Goal: Complete application form: Complete application form

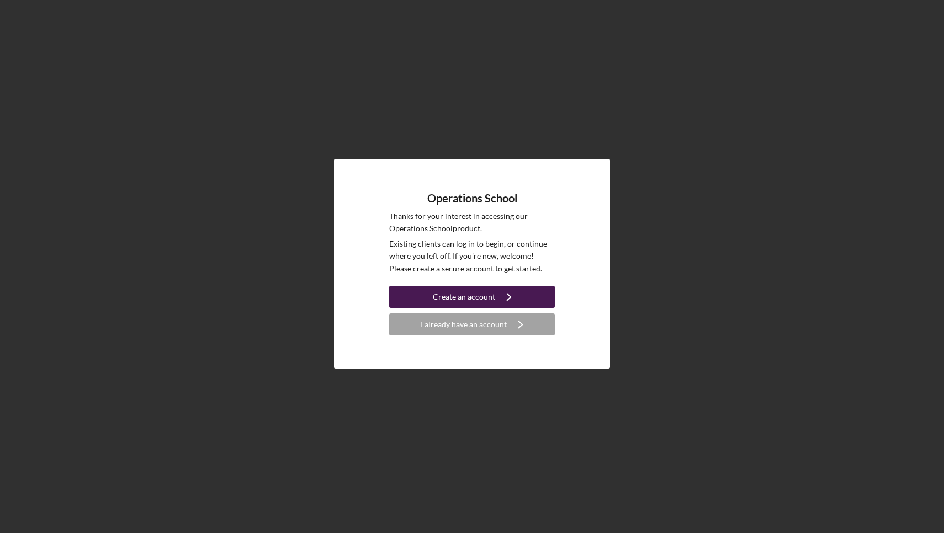
click at [476, 298] on div "Create an account" at bounding box center [464, 297] width 62 height 22
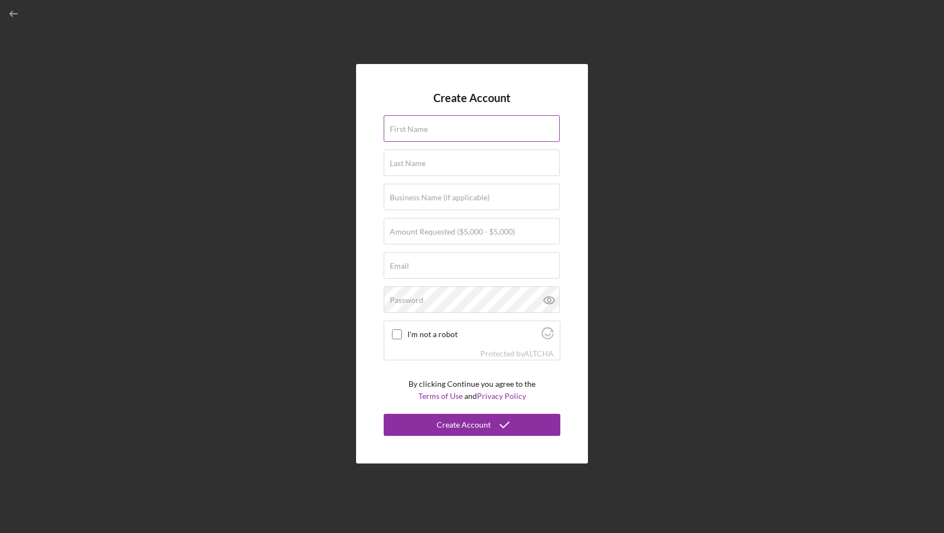
click at [427, 130] on label "First Name" at bounding box center [409, 129] width 38 height 9
click at [427, 130] on input "First Name" at bounding box center [472, 128] width 176 height 26
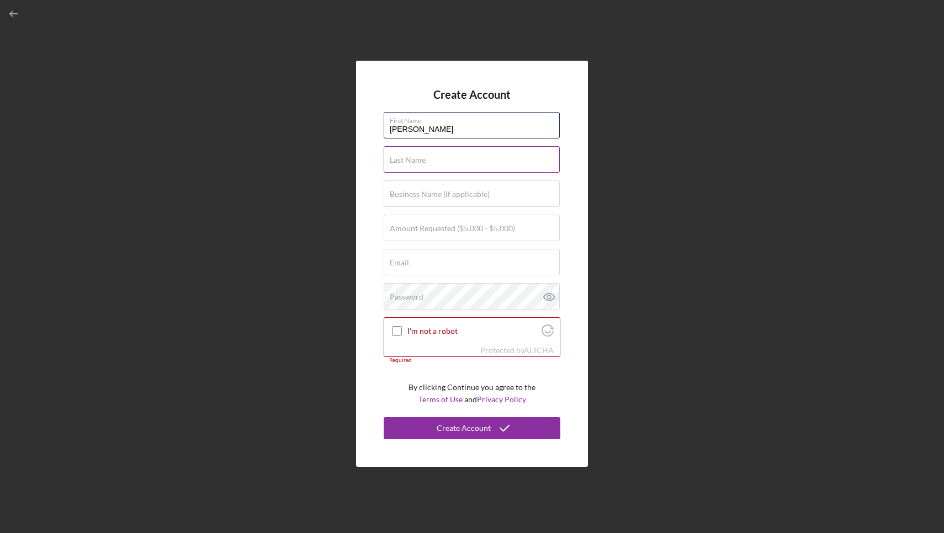
type input "[PERSON_NAME]"
click at [409, 158] on label "Last Name" at bounding box center [408, 160] width 36 height 9
click at [409, 158] on input "Last Name" at bounding box center [472, 159] width 176 height 26
type input "[PERSON_NAME]"
click at [410, 200] on input "Business Name (if applicable)" at bounding box center [472, 193] width 176 height 26
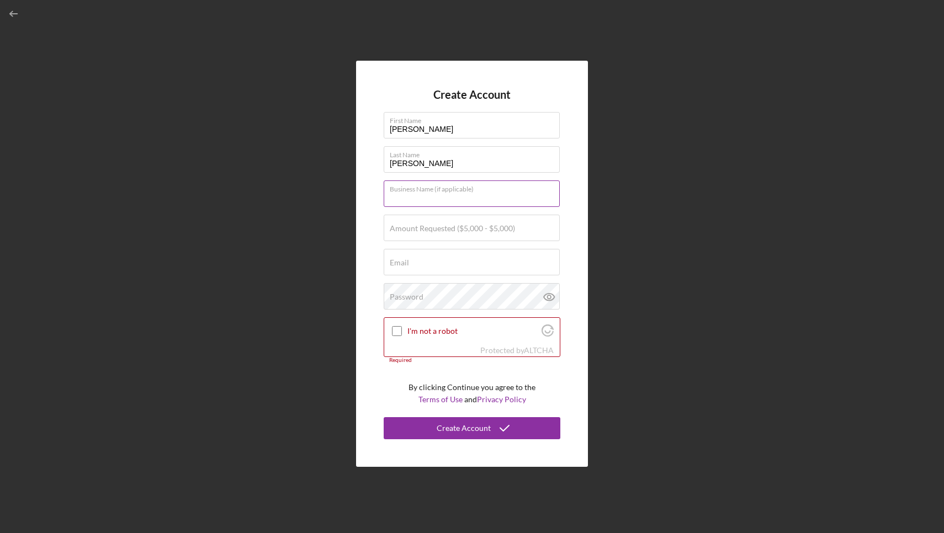
type input "j"
type input "JacobsPartyBox Rentals LLC"
click at [397, 231] on label "Amount Requested ($5,000 - $5,000)" at bounding box center [452, 228] width 125 height 9
click at [397, 231] on input "Amount Requested ($5,000 - $5,000)" at bounding box center [472, 228] width 176 height 26
type input "$5,000"
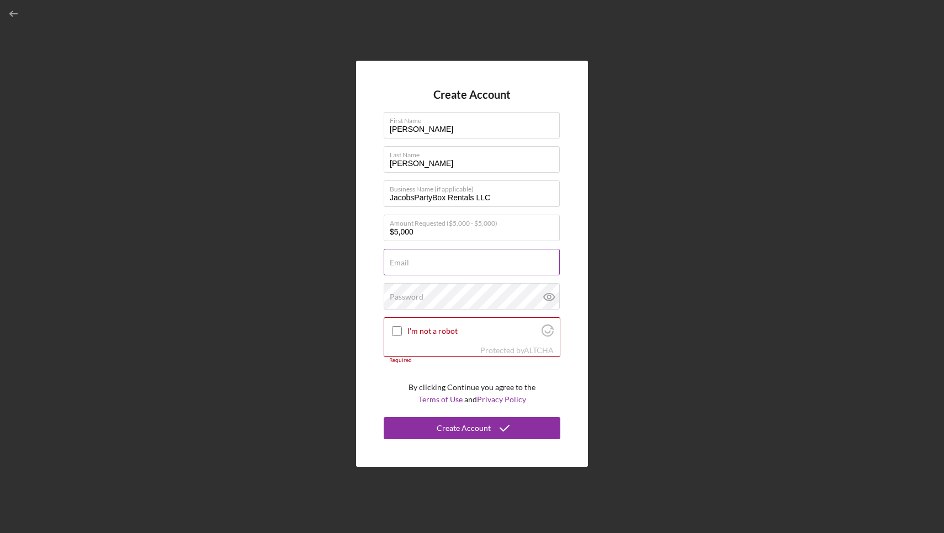
click at [406, 269] on input "Email" at bounding box center [472, 262] width 176 height 26
type input "[EMAIL_ADDRESS][DOMAIN_NAME]"
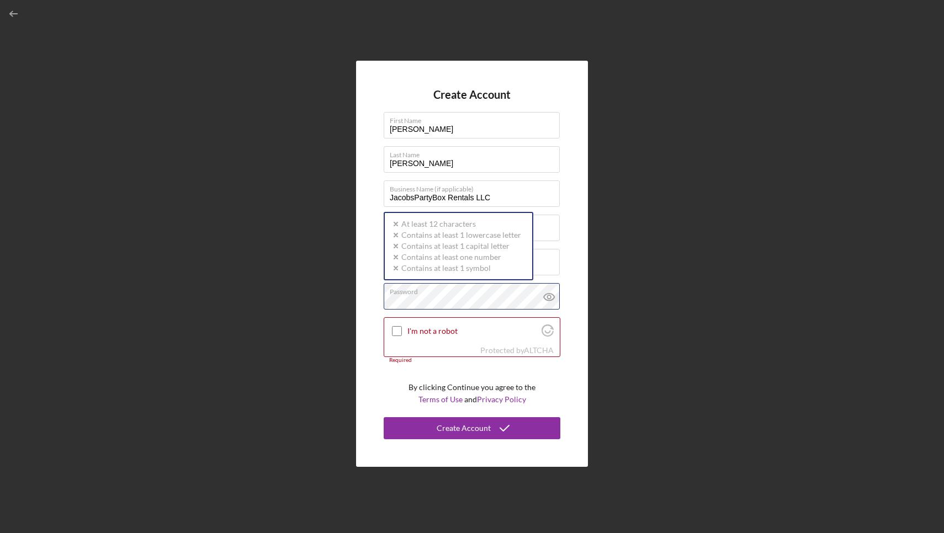
click at [425, 291] on div "Password Icon/icon-validation-no At least 12 characters Icon/icon-validation-no…" at bounding box center [472, 297] width 177 height 28
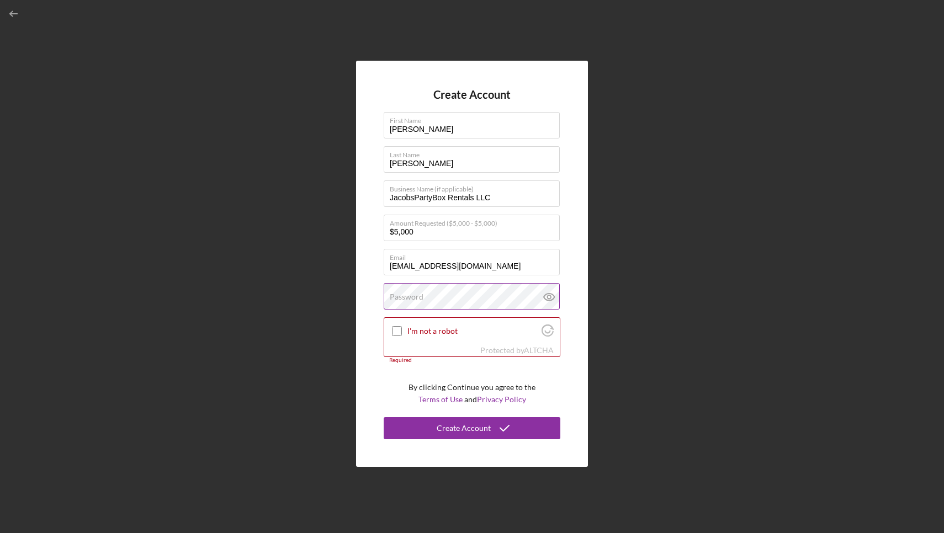
click at [425, 296] on div "Password" at bounding box center [472, 297] width 177 height 28
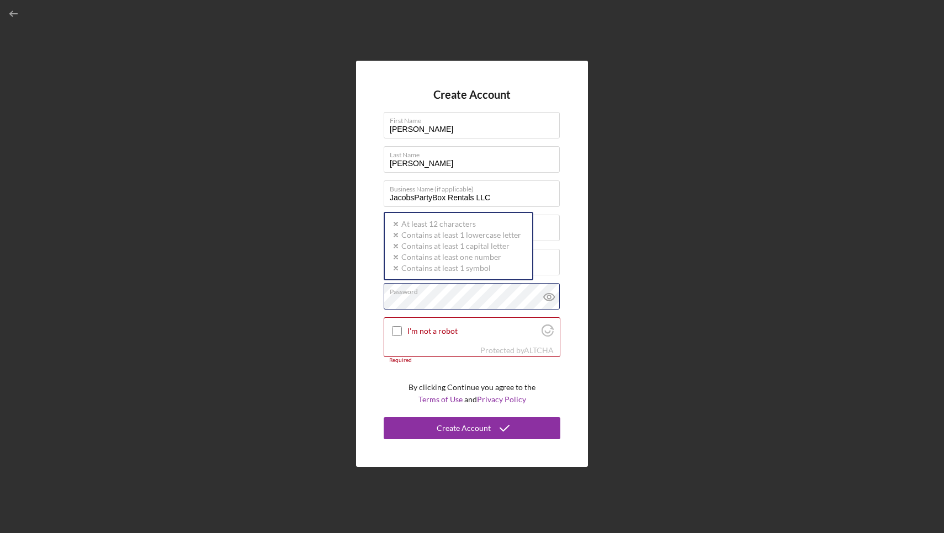
drag, startPoint x: 425, startPoint y: 296, endPoint x: 479, endPoint y: 282, distance: 55.8
click at [489, 291] on div "Password Icon/icon-validation-no At least 12 characters Icon/icon-validation-no…" at bounding box center [472, 297] width 177 height 28
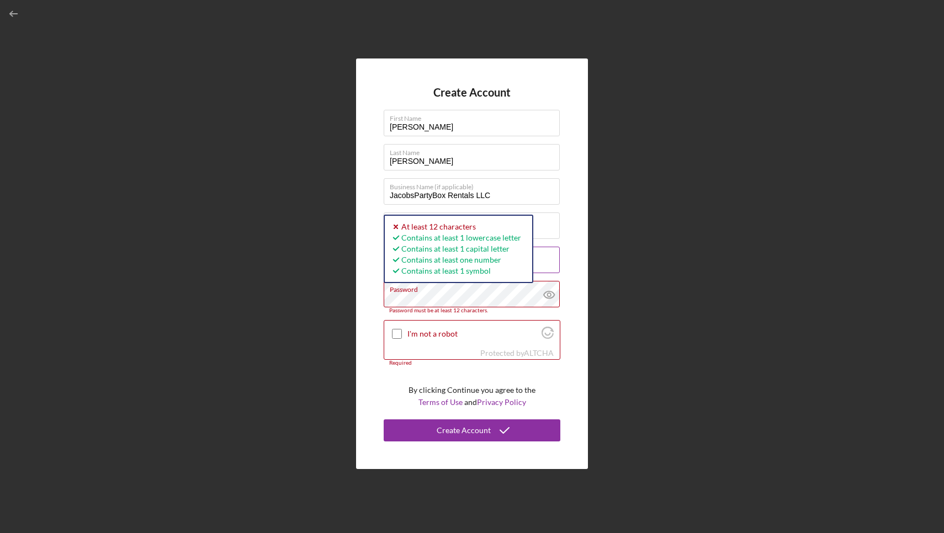
click at [543, 257] on label "Email" at bounding box center [475, 253] width 170 height 12
click at [543, 257] on input "[EMAIL_ADDRESS][DOMAIN_NAME]" at bounding box center [472, 260] width 176 height 26
click at [387, 336] on div "I'm not a robot" at bounding box center [471, 334] width 175 height 26
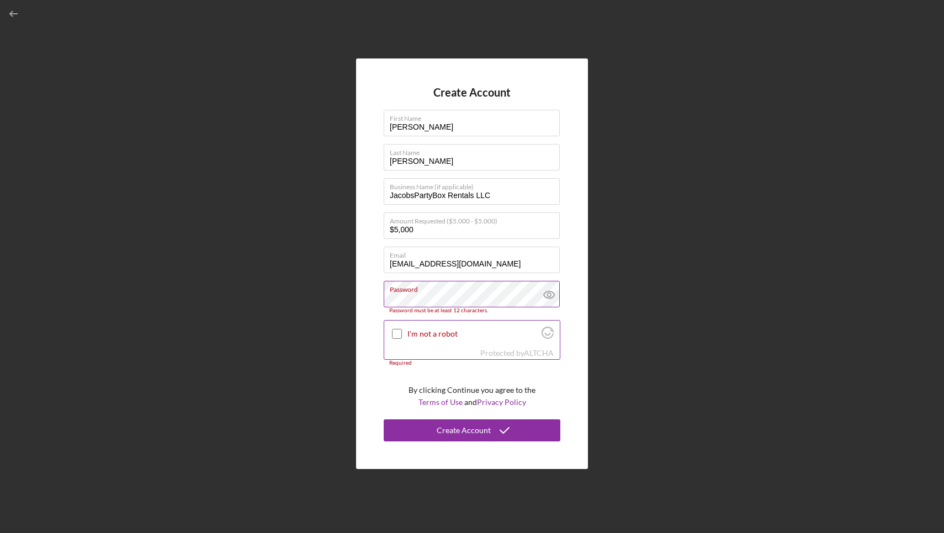
click at [391, 330] on div at bounding box center [396, 333] width 13 height 13
click at [389, 330] on div "I'm not a robot" at bounding box center [471, 334] width 175 height 26
click at [392, 330] on input "I'm not a robot" at bounding box center [397, 334] width 10 height 10
click at [392, 330] on icon at bounding box center [396, 333] width 15 height 15
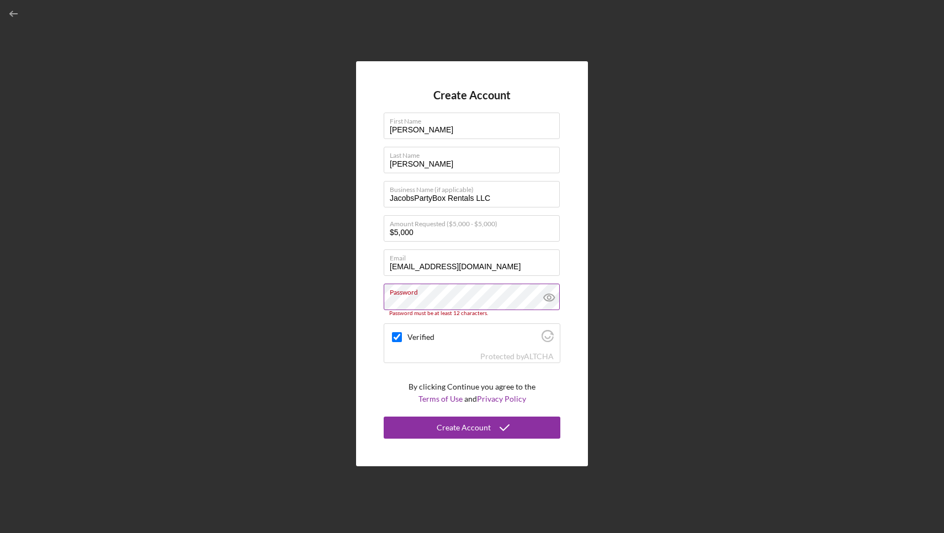
click at [550, 297] on icon at bounding box center [548, 297] width 3 height 3
click at [440, 339] on label "Verified" at bounding box center [472, 337] width 131 height 9
click at [402, 339] on input "Verified" at bounding box center [397, 337] width 10 height 10
checkbox input "true"
click at [454, 427] on div "Create Account" at bounding box center [463, 428] width 54 height 22
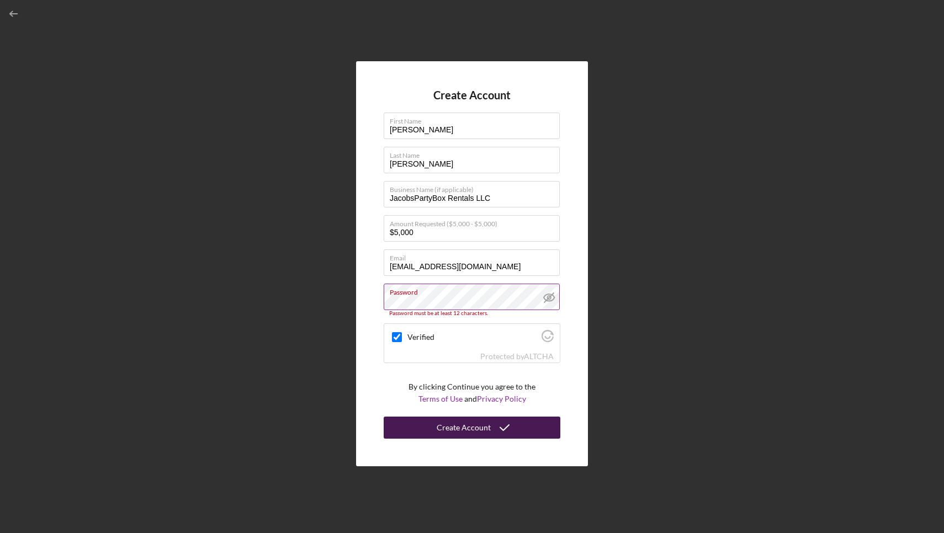
click at [455, 423] on div "Create Account" at bounding box center [463, 428] width 54 height 22
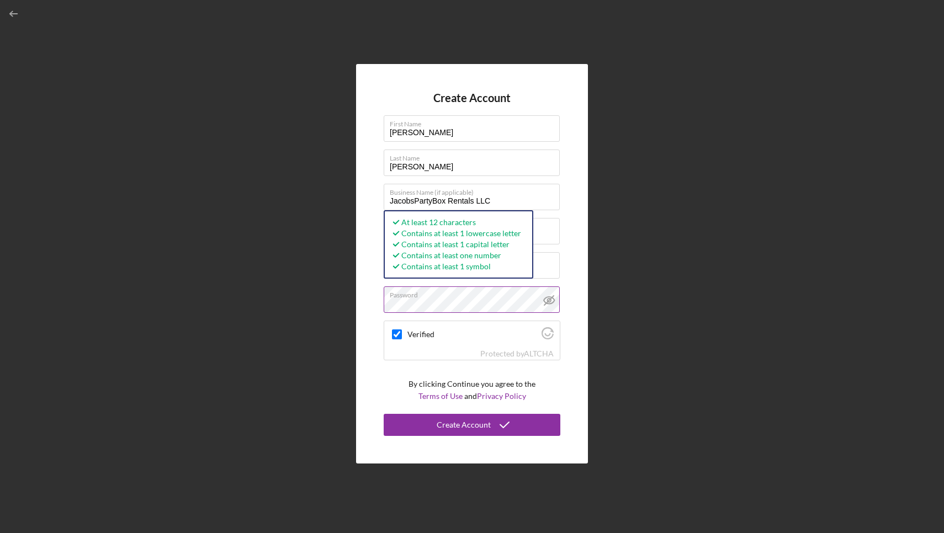
click at [381, 384] on div "Create Account First Name [PERSON_NAME] Last Name [PERSON_NAME] Business Name (…" at bounding box center [472, 264] width 232 height 400
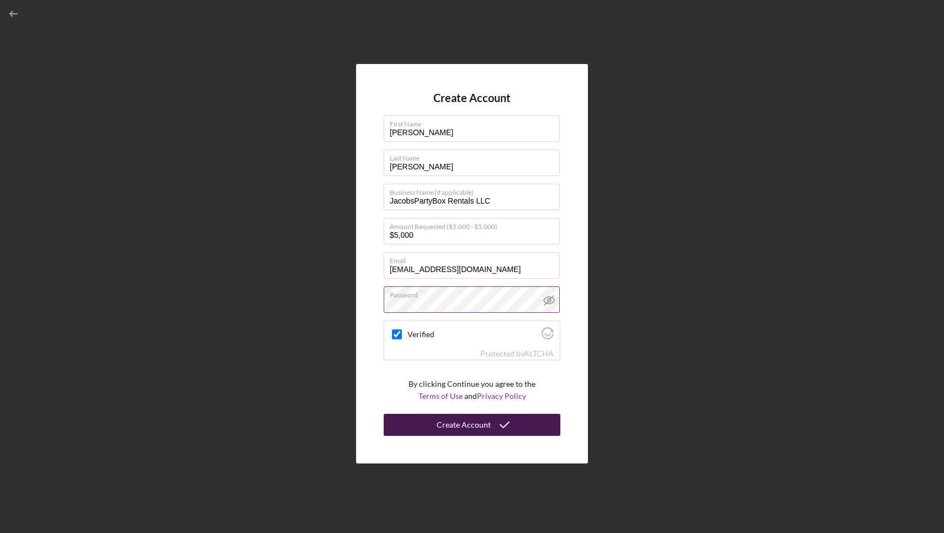
click at [486, 426] on div "Create Account" at bounding box center [463, 425] width 54 height 22
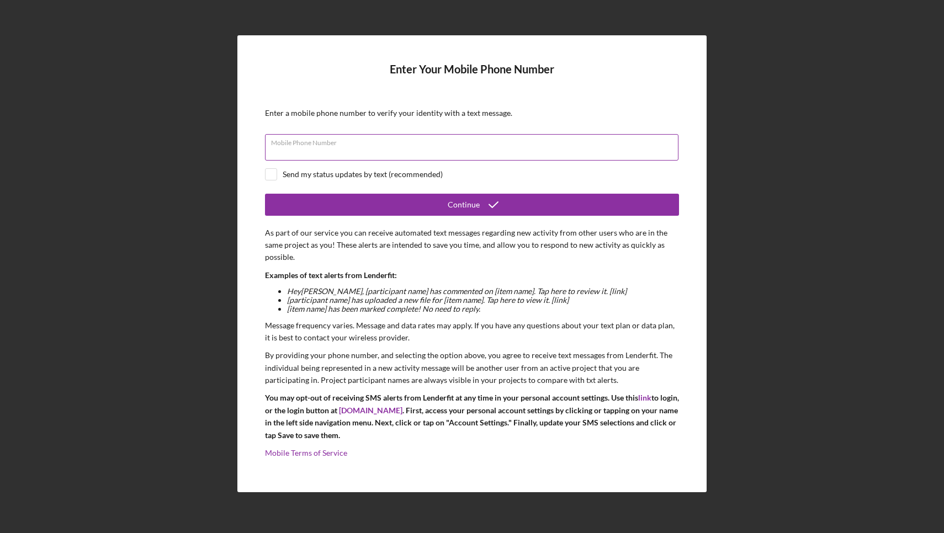
click at [369, 141] on div "Mobile Phone Number" at bounding box center [472, 148] width 414 height 28
type input "[PHONE_NUMBER]"
click at [273, 178] on input "checkbox" at bounding box center [270, 174] width 11 height 11
checkbox input "true"
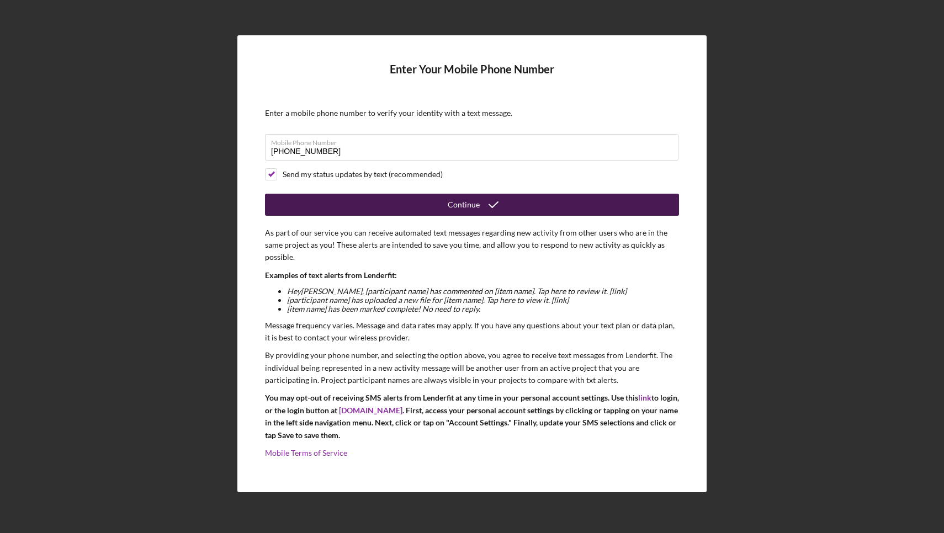
click at [481, 209] on icon "submit" at bounding box center [494, 205] width 28 height 28
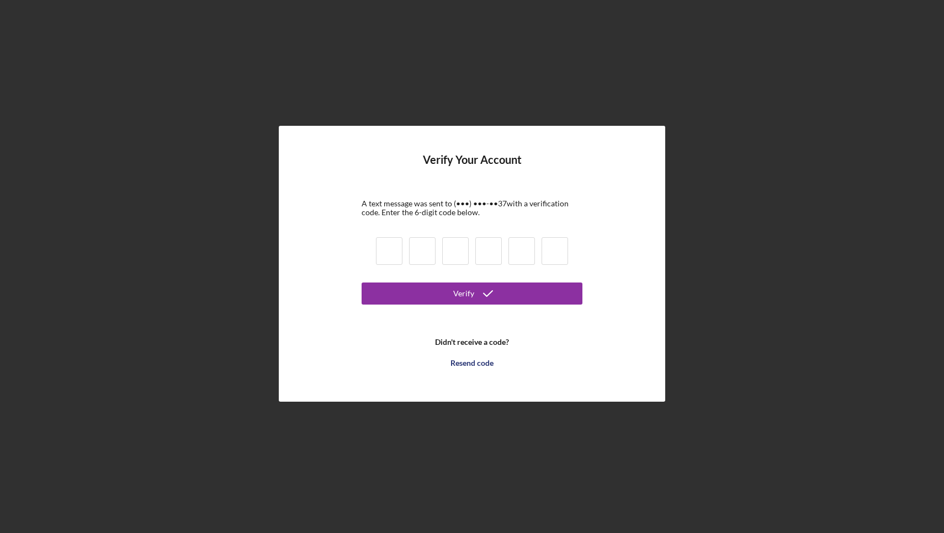
click at [390, 256] on input at bounding box center [389, 251] width 26 height 28
type input "0"
type input "6"
type input "9"
type input "6"
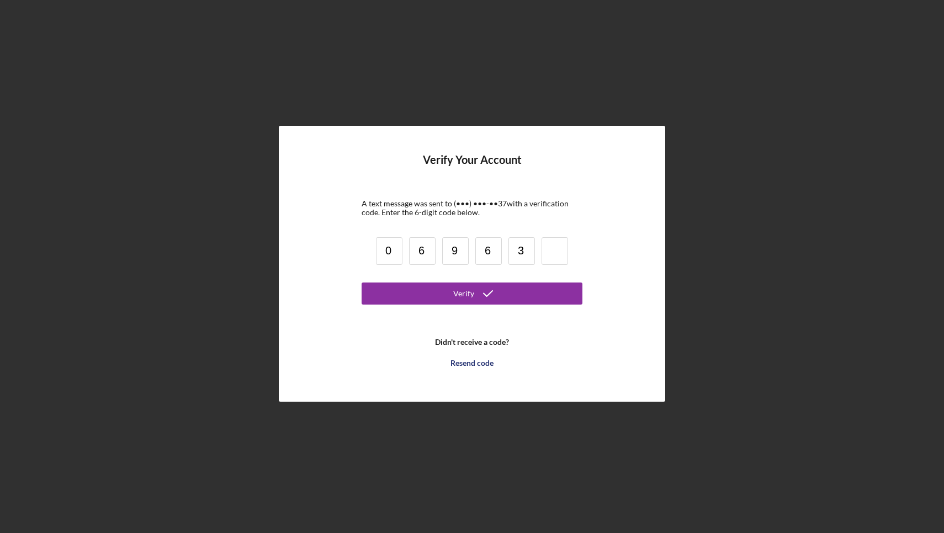
type input "3"
click at [449, 296] on button "Verify" at bounding box center [471, 294] width 221 height 22
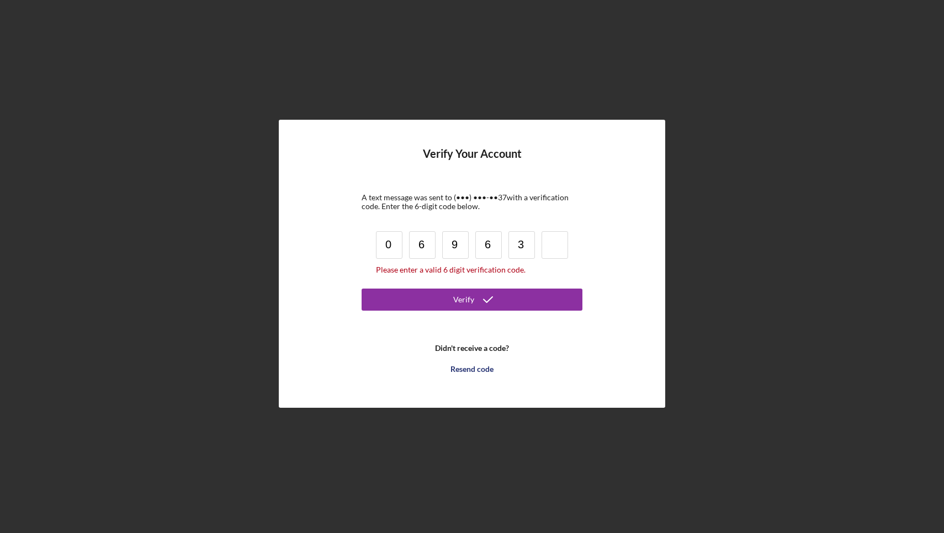
click at [566, 240] on input at bounding box center [554, 245] width 26 height 28
type input "6"
type input "3"
click at [525, 247] on input at bounding box center [521, 245] width 26 height 28
type input "9"
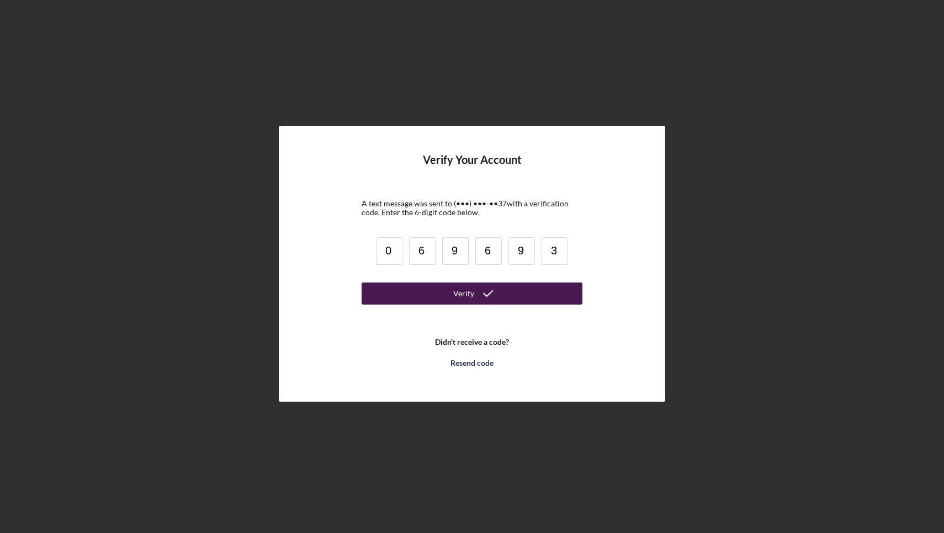
type input "3"
click at [481, 293] on icon "submit" at bounding box center [488, 294] width 28 height 28
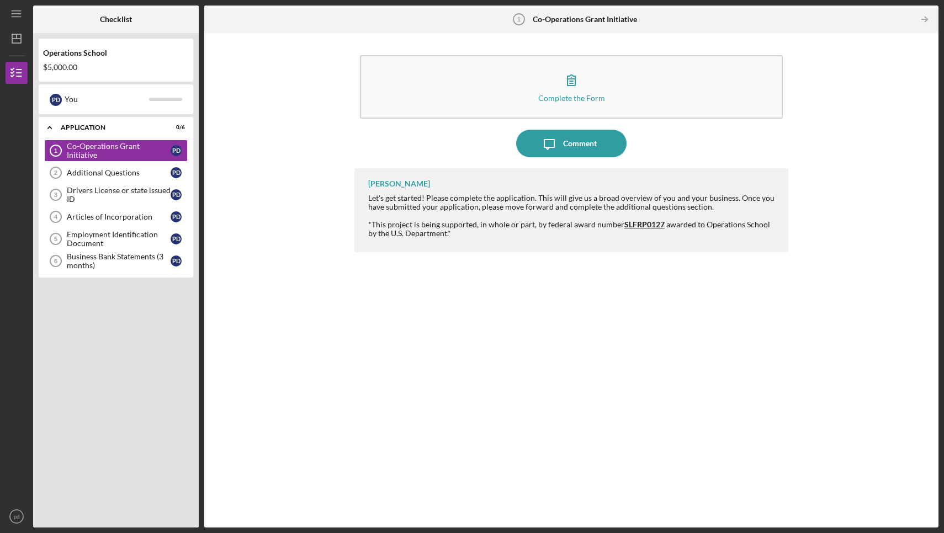
click at [571, 306] on div "[PERSON_NAME] Let's get started! Please complete the application. This will giv…" at bounding box center [571, 339] width 434 height 343
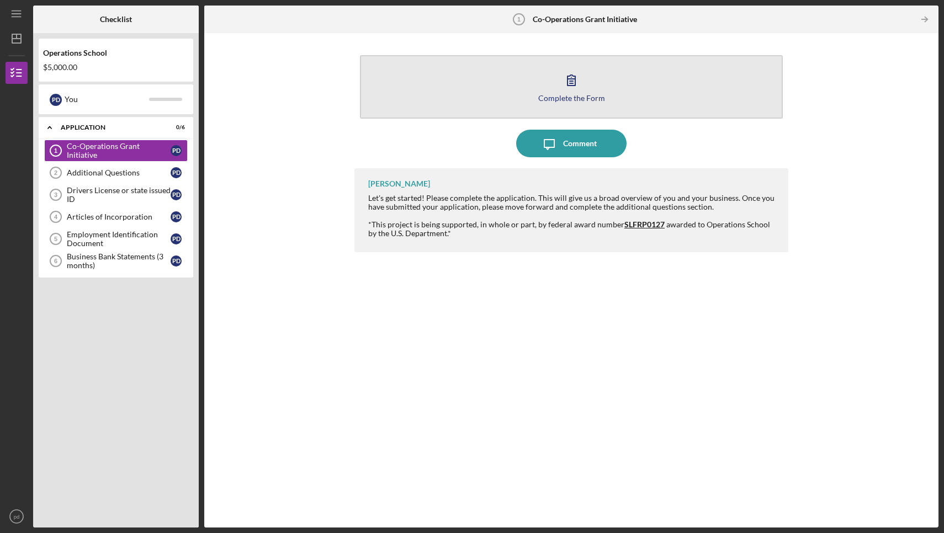
click at [569, 87] on icon "button" at bounding box center [571, 80] width 28 height 28
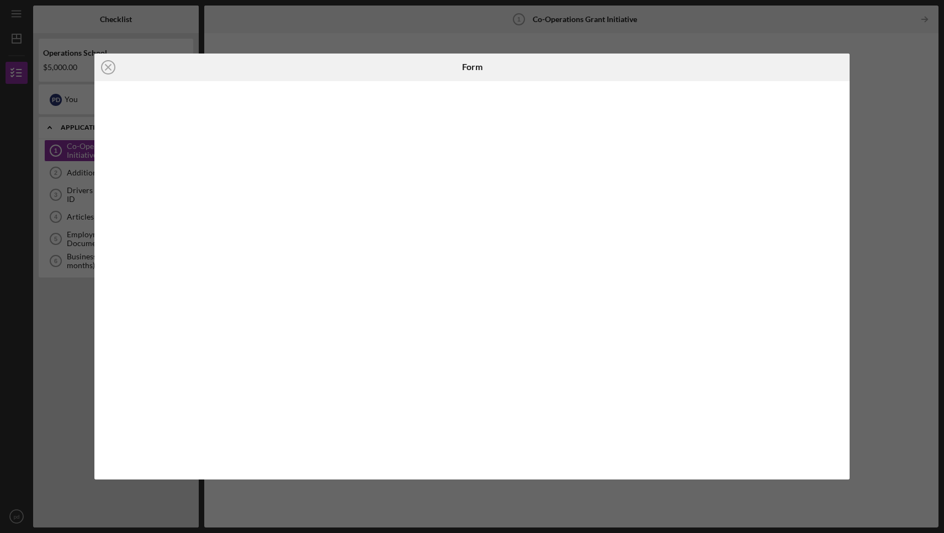
click at [619, 471] on div at bounding box center [471, 280] width 755 height 399
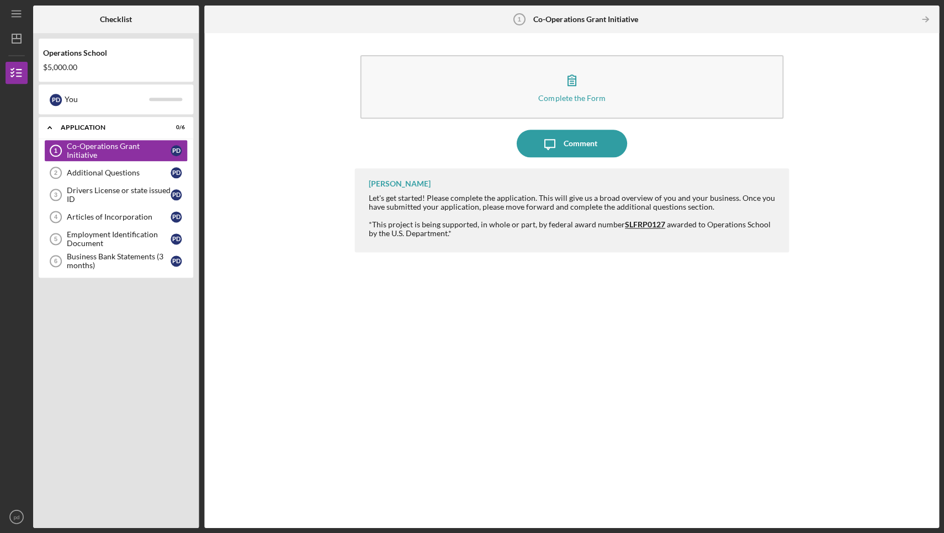
click at [528, 350] on div "[PERSON_NAME] Let's get started! Please complete the application. This will giv…" at bounding box center [571, 339] width 434 height 343
click at [444, 291] on div "[PERSON_NAME] Let's get started! Please complete the application. This will giv…" at bounding box center [571, 339] width 434 height 343
click at [116, 177] on link "Additional Questions 2 Additional Questions p d" at bounding box center [115, 173] width 143 height 22
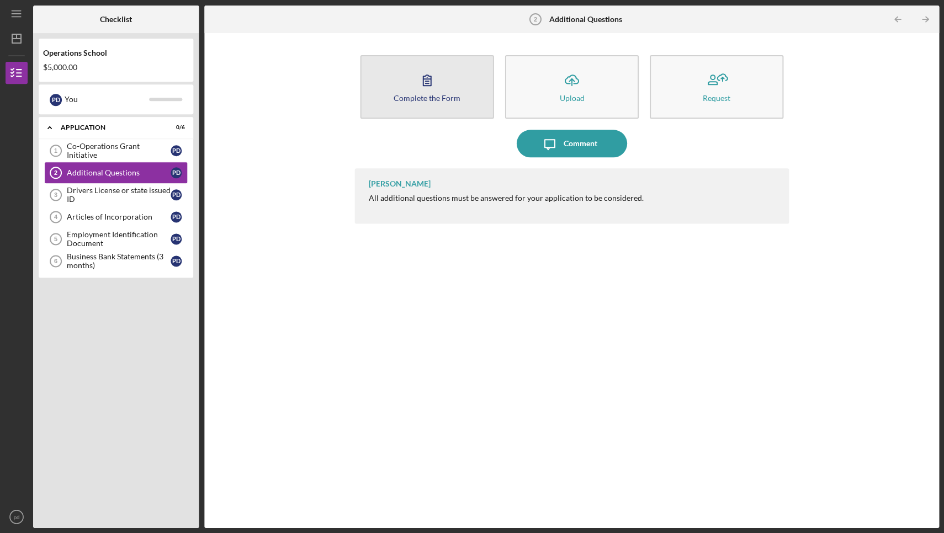
click at [435, 100] on div "Complete the Form" at bounding box center [426, 98] width 67 height 8
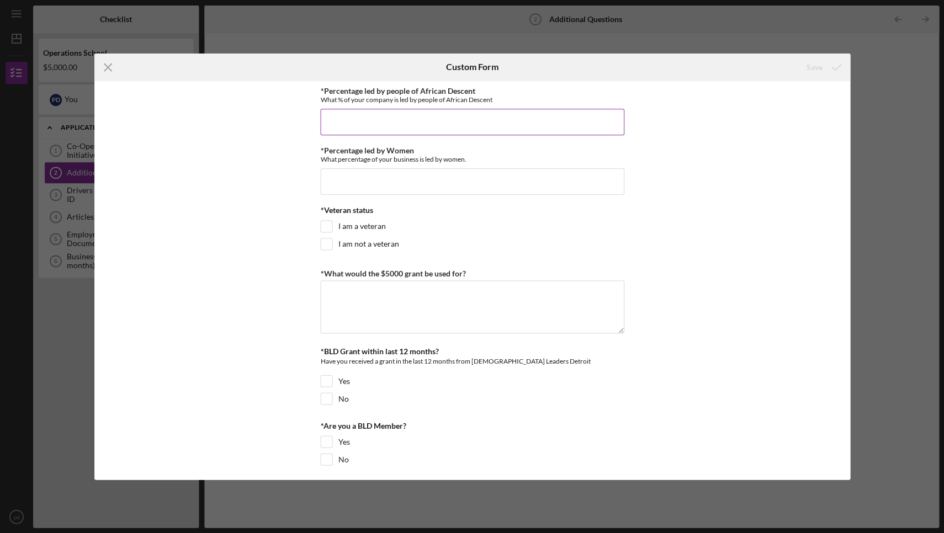
click at [412, 115] on input "*Percentage led by people of African Descent" at bounding box center [472, 122] width 304 height 26
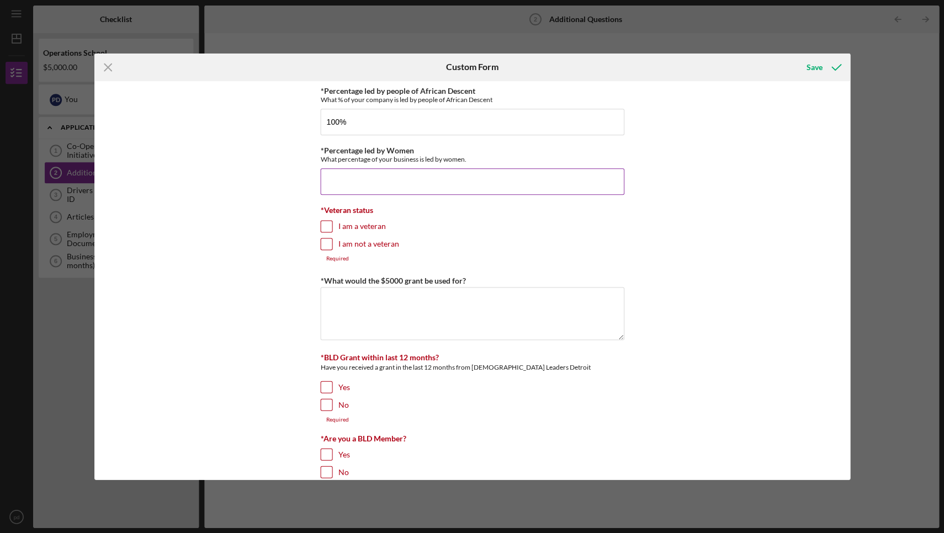
type input "100.00000%"
click at [386, 178] on input "*Percentage led by Women" at bounding box center [472, 181] width 304 height 26
click at [364, 177] on input "*Percentage led by Women" at bounding box center [472, 181] width 304 height 26
type input "100.00000%"
click at [327, 246] on input "I am not a veteran" at bounding box center [326, 243] width 11 height 11
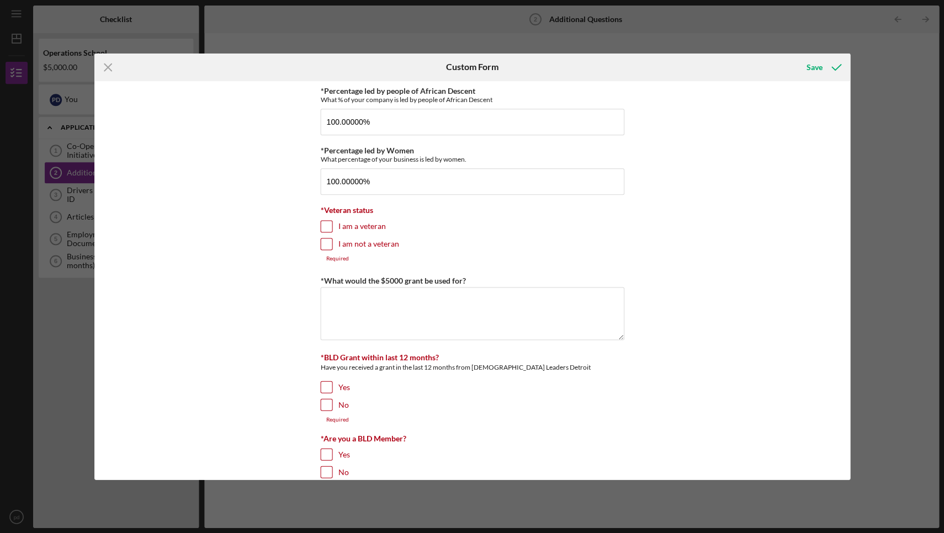
checkbox input "true"
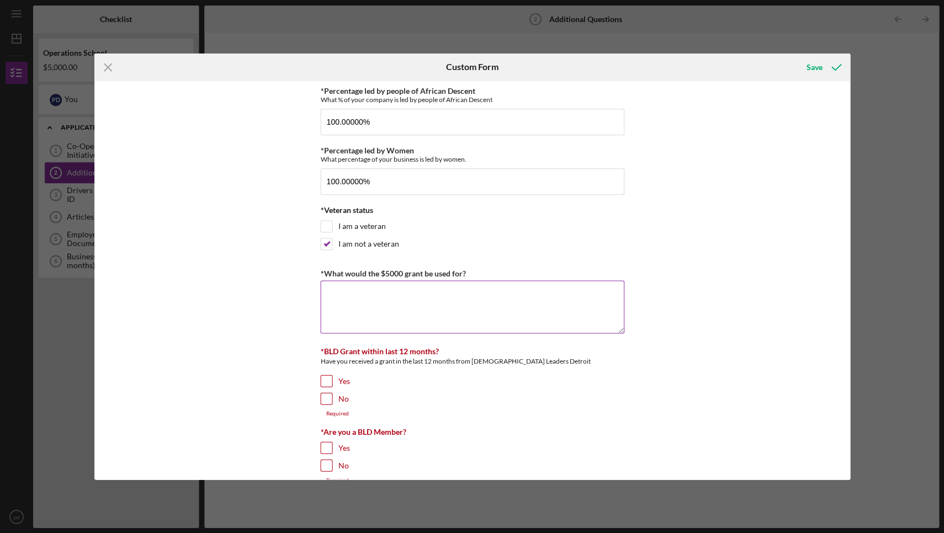
click at [344, 293] on textarea "*What would the $5000 grant be used for?" at bounding box center [472, 306] width 304 height 53
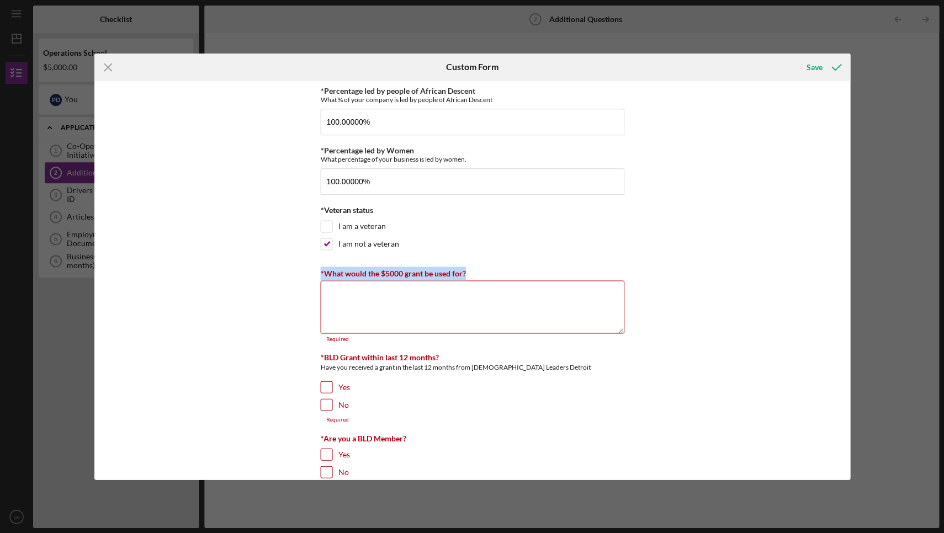
drag, startPoint x: 464, startPoint y: 272, endPoint x: 310, endPoint y: 276, distance: 154.0
click at [310, 275] on div "*Percentage led by people of African Descent What % of your company is led by p…" at bounding box center [471, 280] width 755 height 399
copy label "*What would the $5000 grant be used for?"
click at [391, 318] on textarea "*What would the $5000 grant be used for?" at bounding box center [472, 306] width 304 height 53
paste textarea "The $5,000 grant would be used to significantly expand my inventory of eco-frie…"
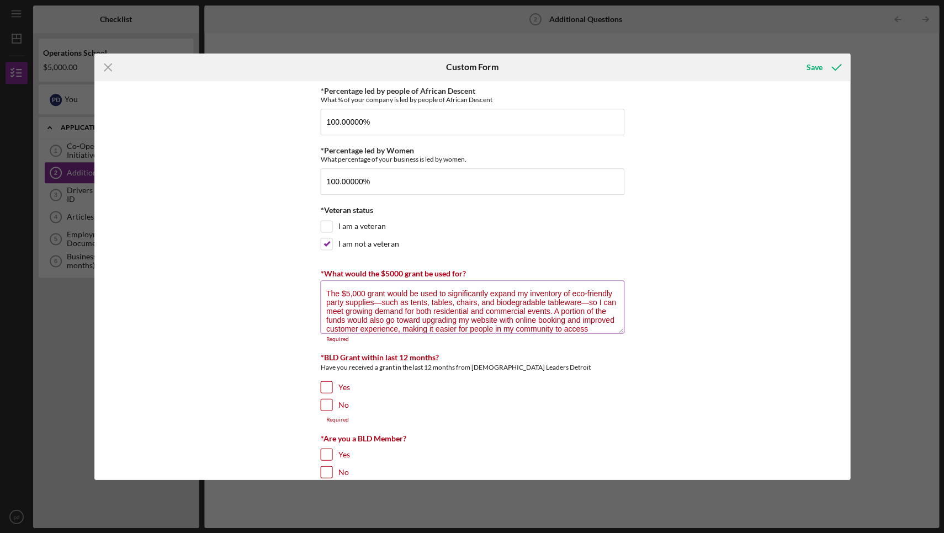
scroll to position [35, 0]
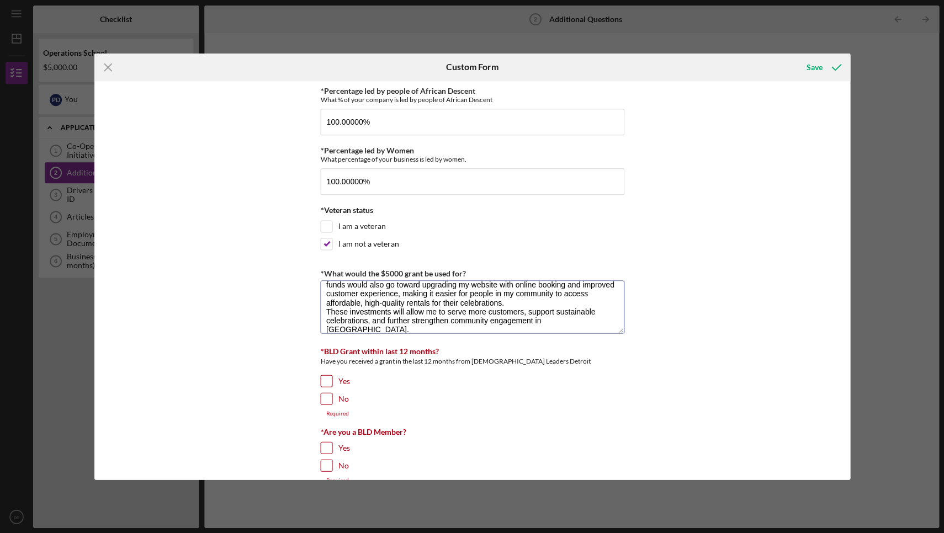
type textarea "The $5,000 grant would be used to significantly expand my inventory of eco-frie…"
click at [321, 402] on input "No" at bounding box center [326, 398] width 11 height 11
checkbox input "true"
click at [324, 457] on input "No" at bounding box center [326, 459] width 11 height 11
checkbox input "true"
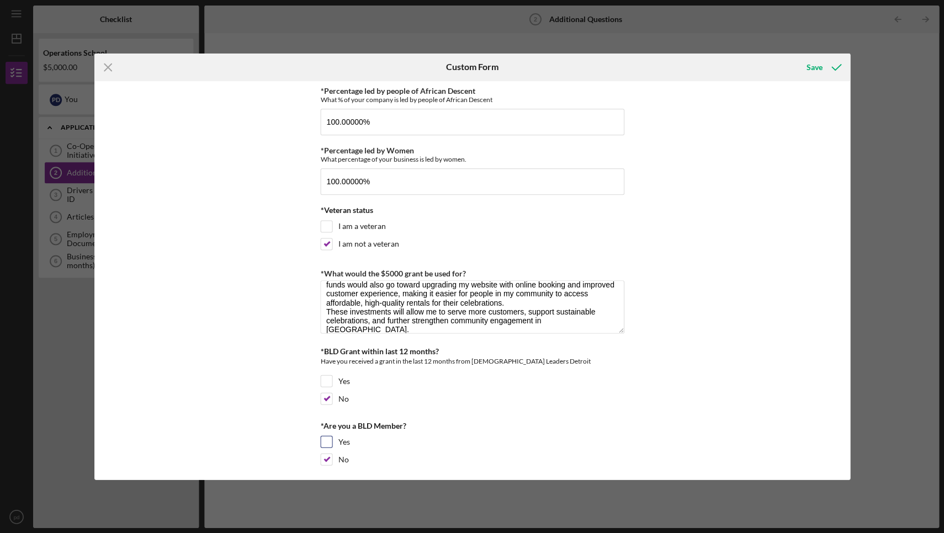
click at [466, 445] on div "Yes" at bounding box center [472, 444] width 304 height 18
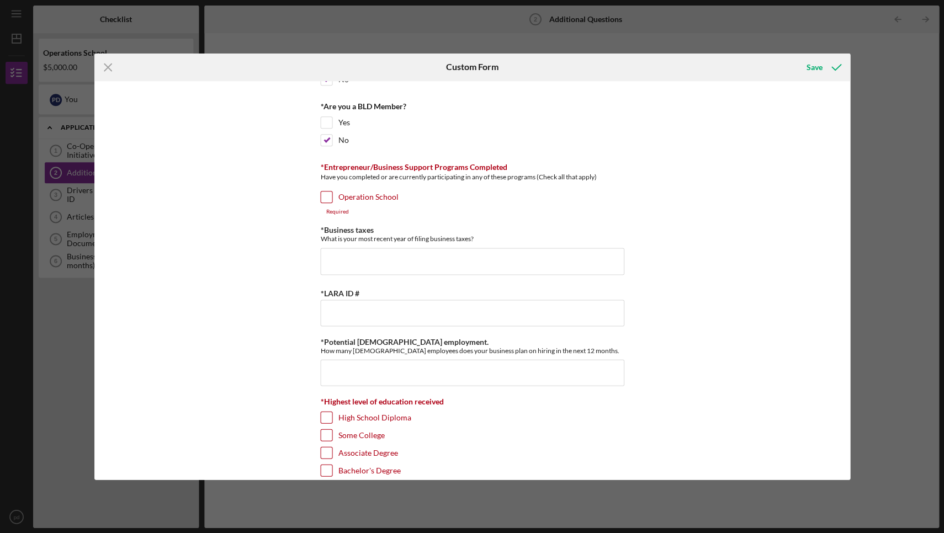
scroll to position [320, 0]
click at [318, 192] on div "*Percentage led by people of African Descent What % of your company is led by p…" at bounding box center [471, 280] width 755 height 399
click at [321, 192] on input "Operation School" at bounding box center [326, 195] width 11 height 11
checkbox input "true"
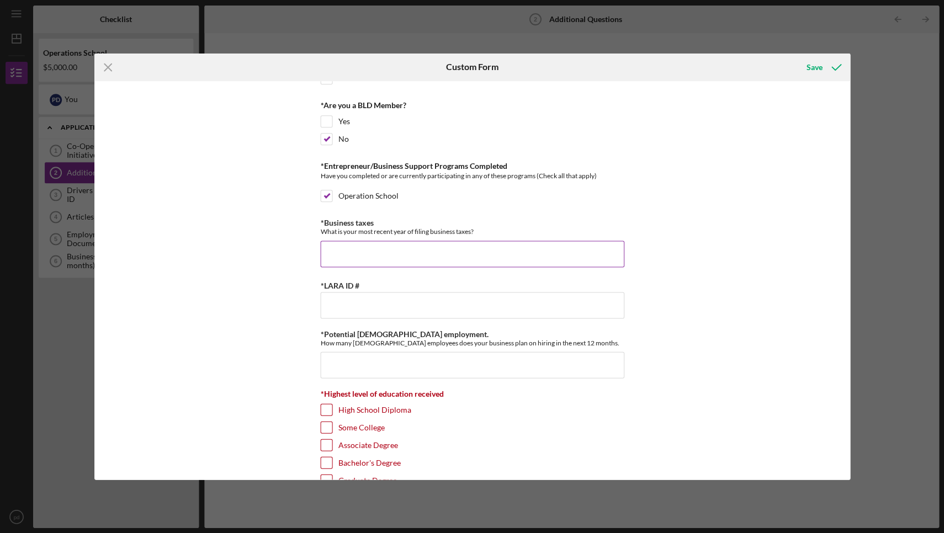
click at [404, 255] on input "*Business taxes" at bounding box center [472, 254] width 304 height 26
type input "2024"
click at [384, 311] on input "*LARA ID #" at bounding box center [472, 305] width 304 height 26
click at [342, 308] on input "*LARA ID #" at bounding box center [472, 305] width 304 height 26
paste input "803243832"
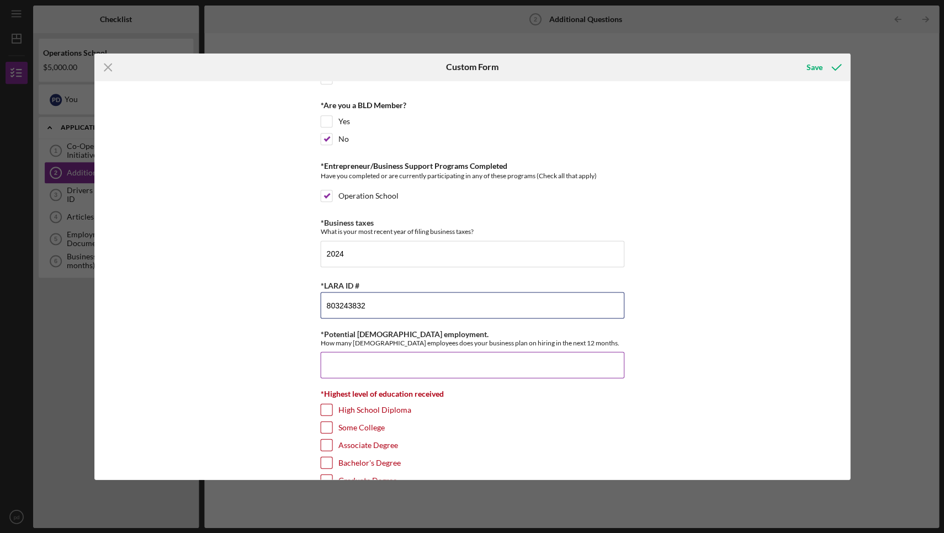
type input "803243832"
click at [369, 369] on input "*Potential [DEMOGRAPHIC_DATA] employment." at bounding box center [472, 365] width 304 height 26
type input "3"
type input "5"
click at [324, 465] on input "Bachelor's Degree" at bounding box center [326, 462] width 11 height 11
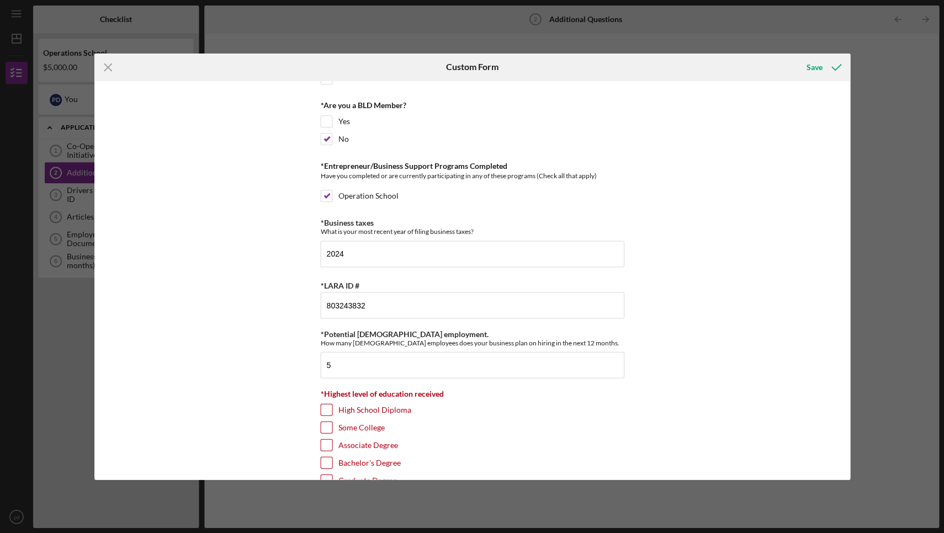
checkbox input "true"
click at [691, 412] on div "*Percentage led by people of African Descent What % of your company is led by p…" at bounding box center [471, 280] width 755 height 399
click at [662, 427] on div "*Percentage led by people of African Descent What % of your company is led by p…" at bounding box center [471, 280] width 755 height 399
click at [548, 454] on div "Associate Degree" at bounding box center [472, 448] width 304 height 18
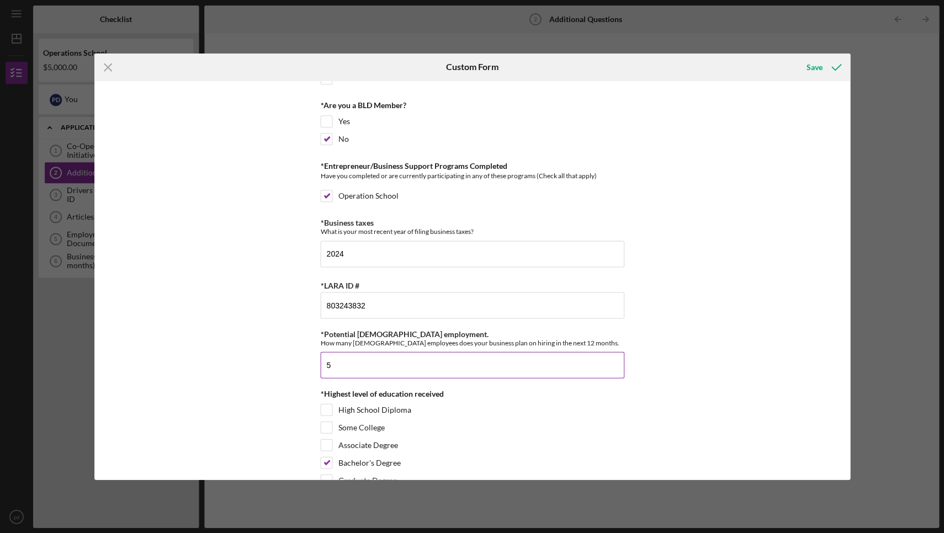
click at [501, 361] on input "5" at bounding box center [472, 365] width 304 height 26
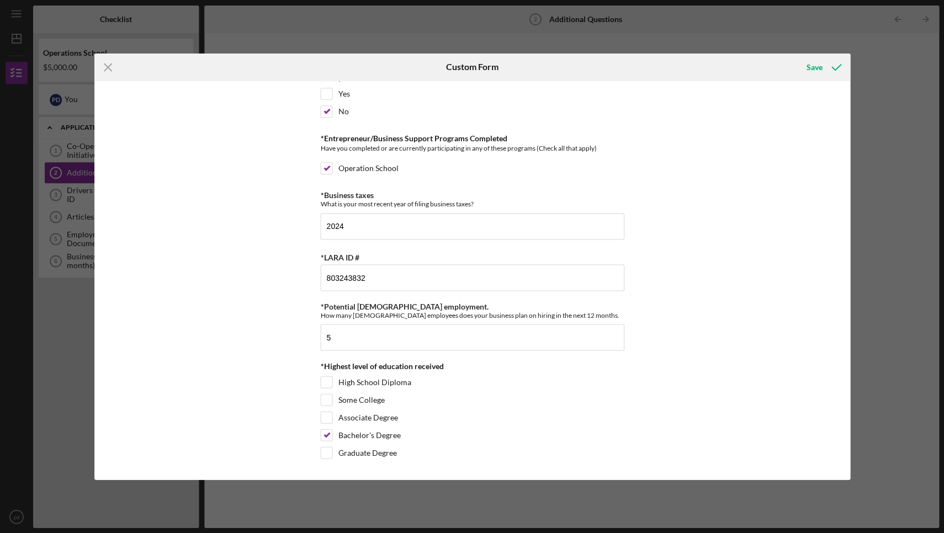
scroll to position [0, 0]
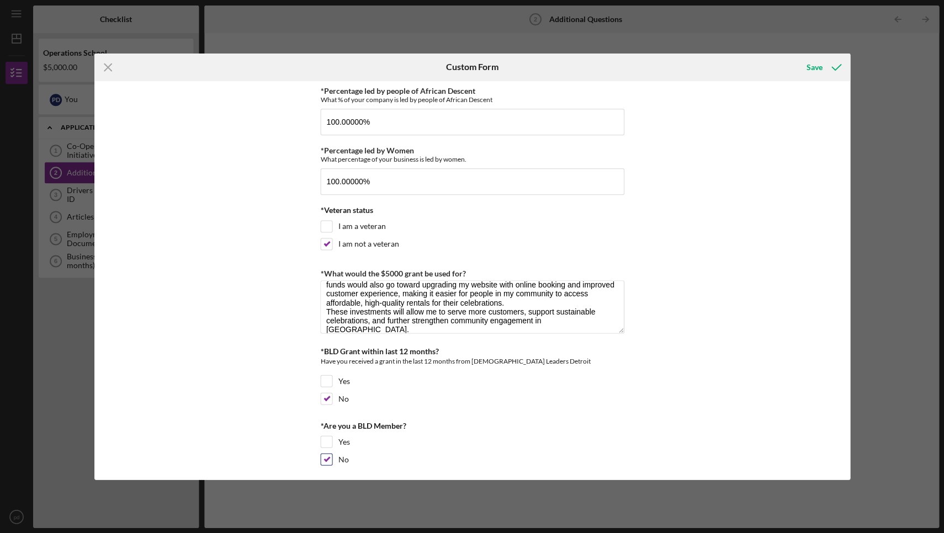
click at [382, 460] on div "No" at bounding box center [472, 462] width 304 height 18
click at [817, 68] on div "Save" at bounding box center [814, 67] width 16 height 22
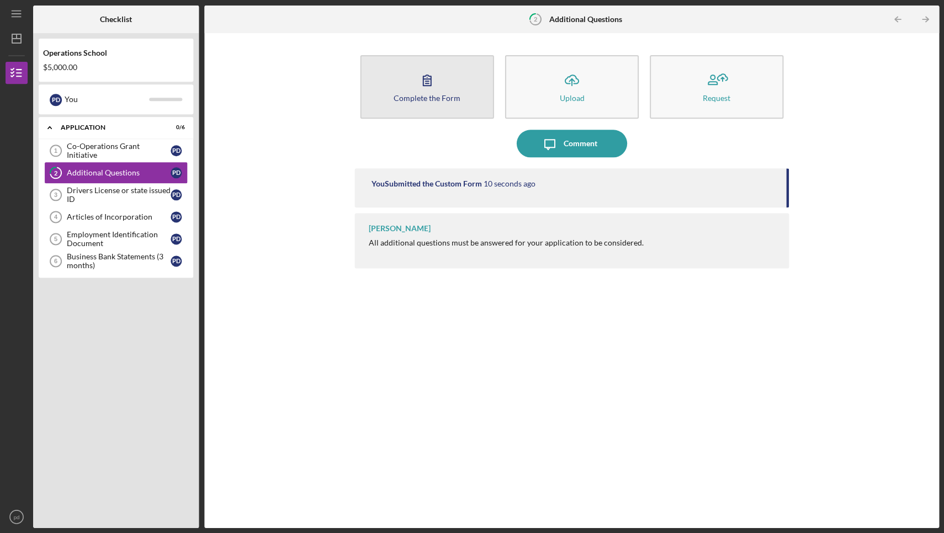
click at [447, 103] on button "Complete the Form Form" at bounding box center [427, 86] width 134 height 63
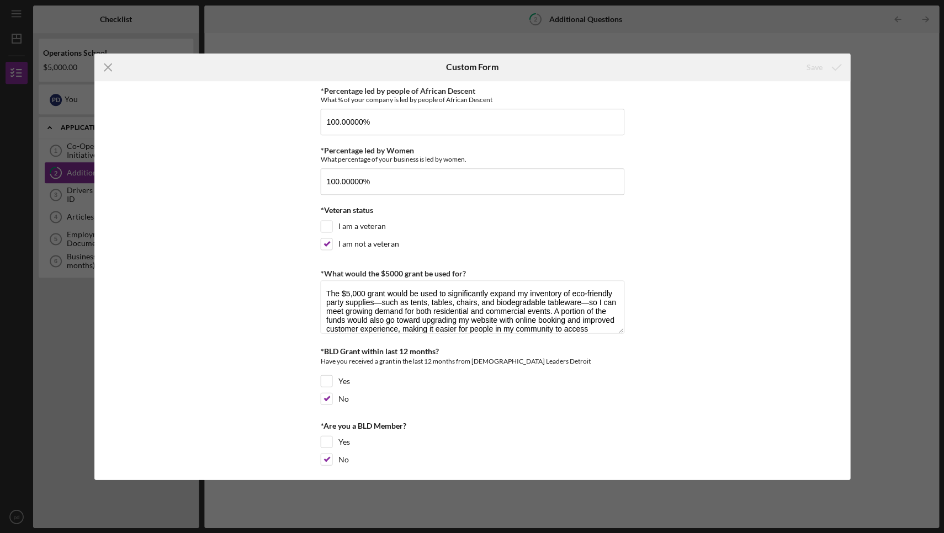
click at [692, 413] on div "*Percentage led by people of African Descent What % of your company is led by p…" at bounding box center [471, 280] width 755 height 399
click at [746, 217] on div "*Percentage led by people of African Descent What % of your company is led by p…" at bounding box center [471, 280] width 755 height 399
drag, startPoint x: 844, startPoint y: 170, endPoint x: 405, endPoint y: 101, distance: 444.1
click at [411, 105] on div "*Percentage led by people of African Descent What % of your company is led by p…" at bounding box center [471, 280] width 755 height 399
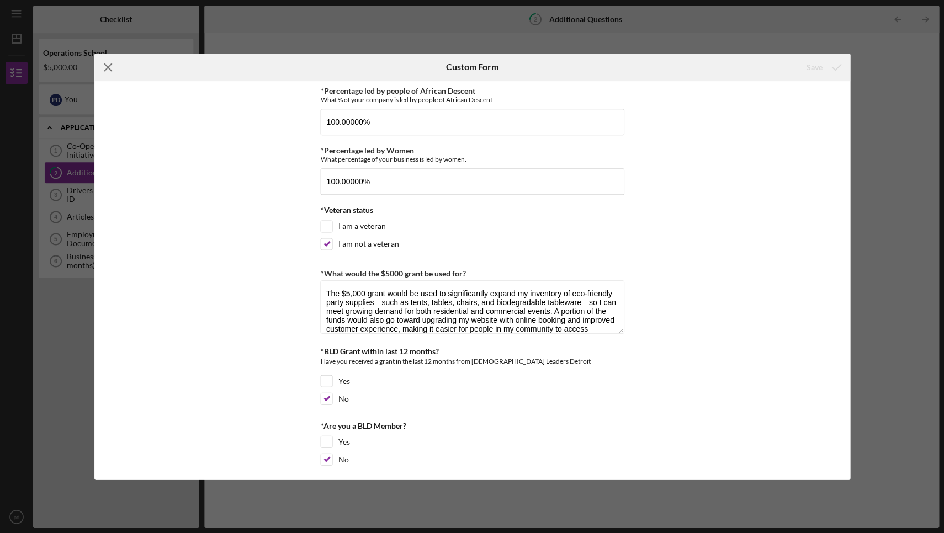
click at [104, 70] on icon "Icon/Menu Close" at bounding box center [108, 68] width 28 height 28
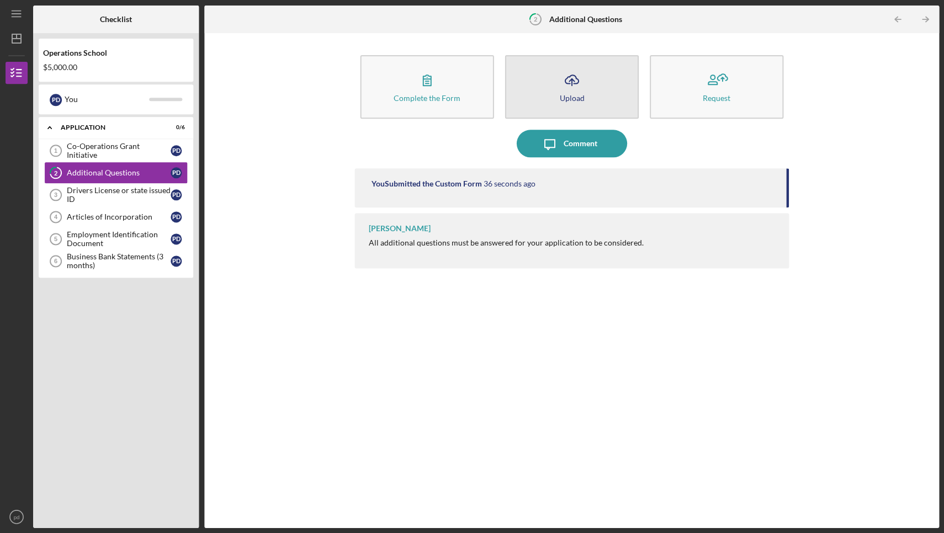
click at [570, 107] on button "Icon/Upload Upload" at bounding box center [571, 86] width 134 height 63
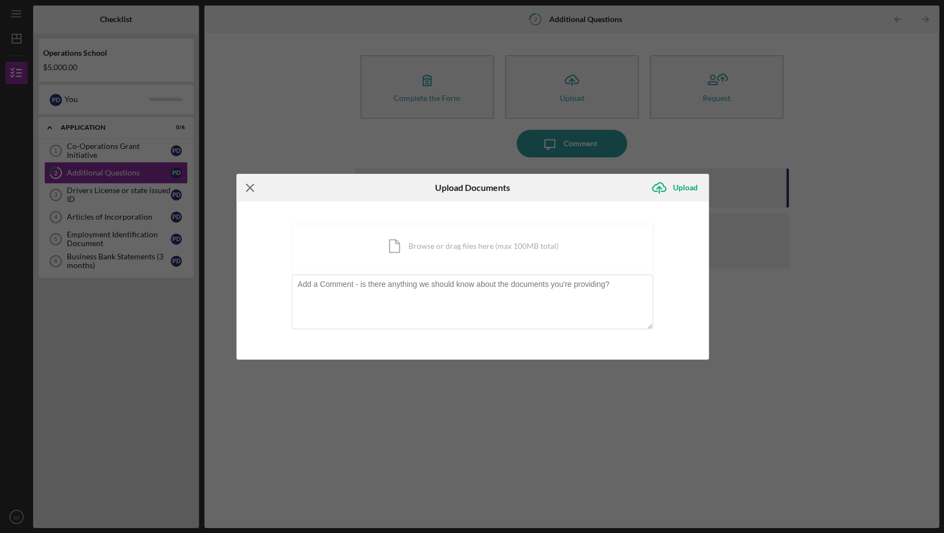
click at [246, 180] on icon "Icon/Menu Close" at bounding box center [250, 188] width 28 height 28
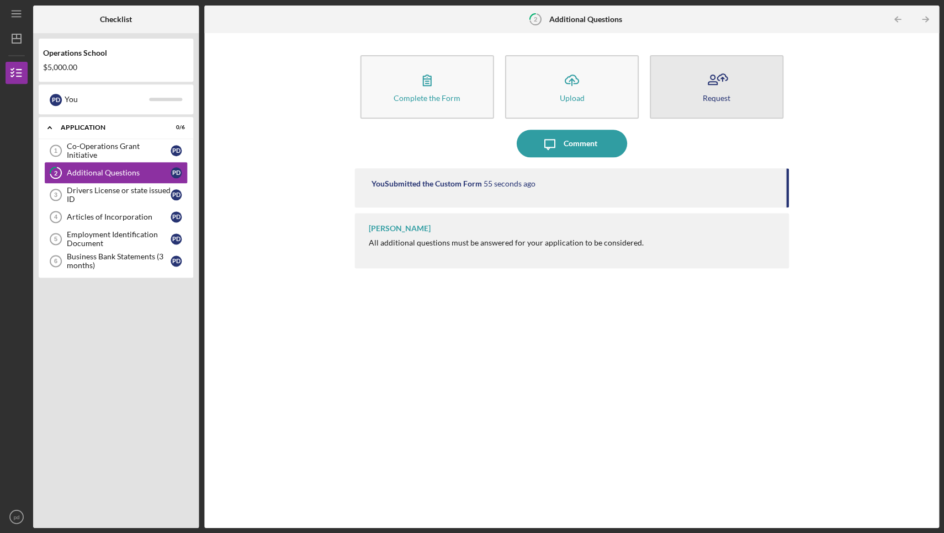
click at [722, 99] on div "Request" at bounding box center [716, 98] width 28 height 8
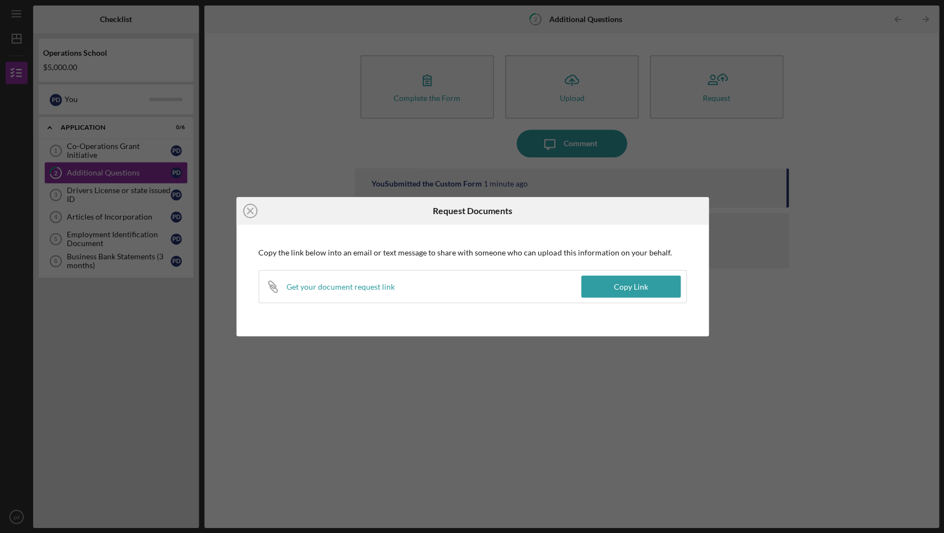
click at [760, 274] on div "Icon/Close Request Documents Copy the link below into an email or text message …" at bounding box center [472, 266] width 944 height 533
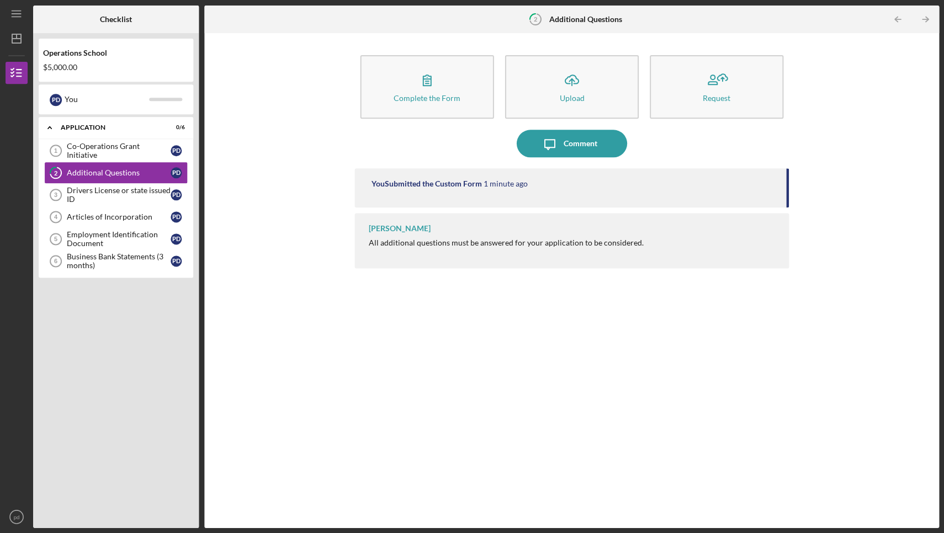
click at [575, 34] on div "Complete the Form Form Icon/Upload Upload Request Icon/Message Comment You Subm…" at bounding box center [571, 280] width 734 height 494
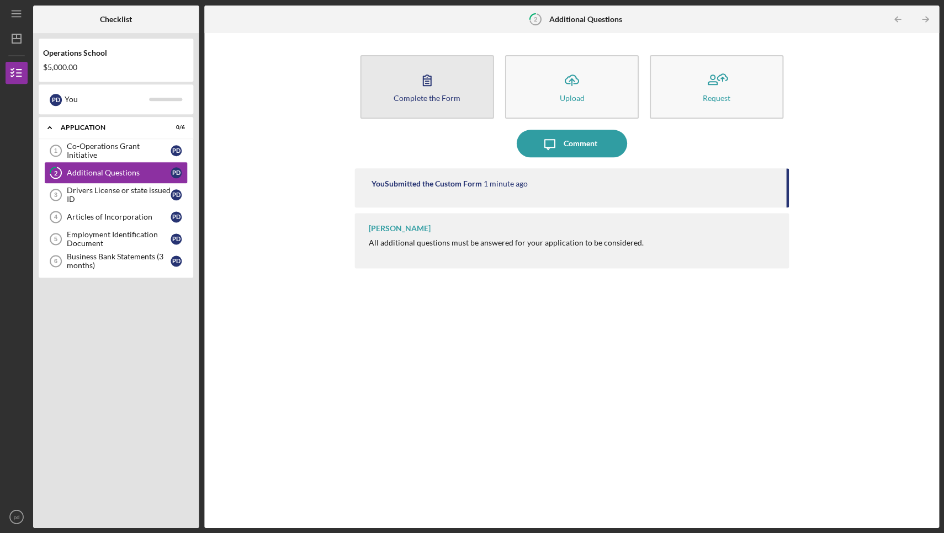
click at [445, 105] on button "Complete the Form Form" at bounding box center [427, 86] width 134 height 63
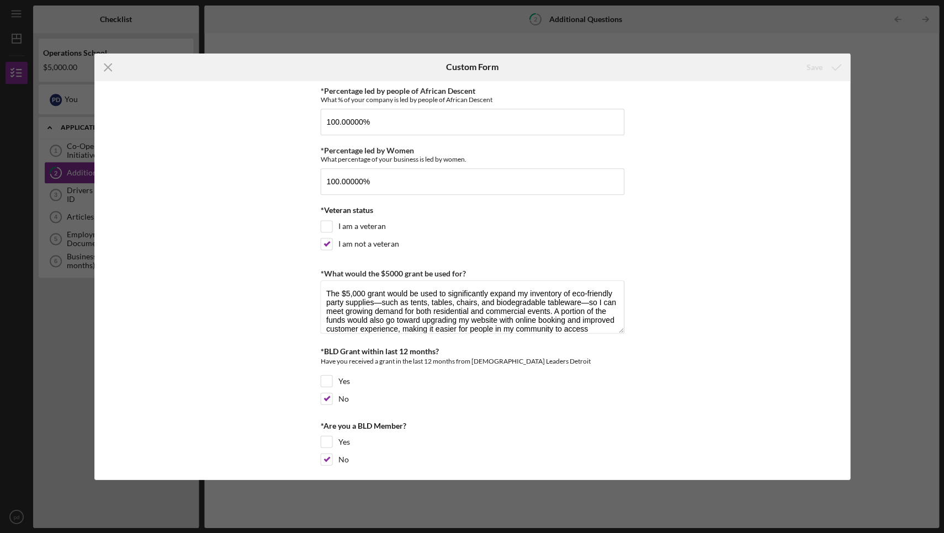
click at [670, 178] on div "*Percentage led by people of African Descent What % of your company is led by p…" at bounding box center [471, 280] width 755 height 399
click at [104, 66] on icon "Icon/Menu Close" at bounding box center [108, 68] width 28 height 28
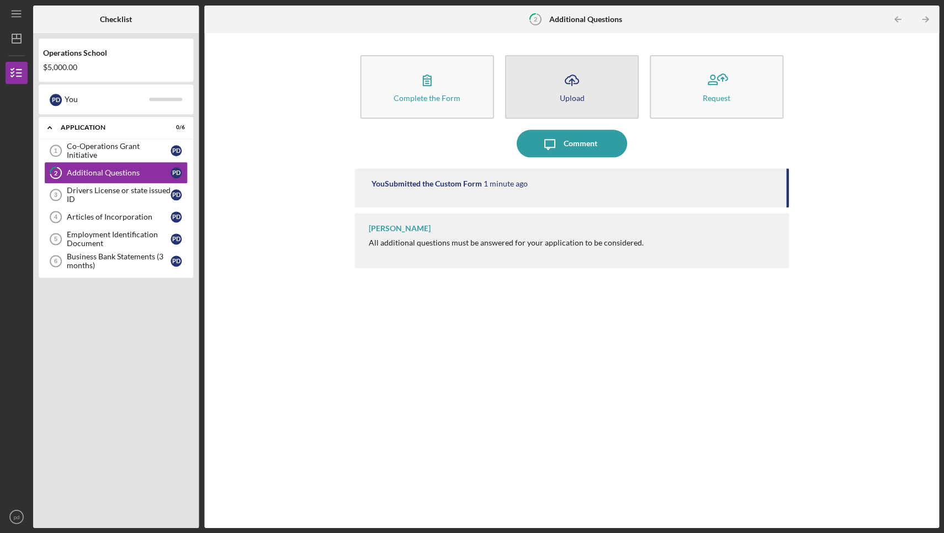
click at [562, 94] on div "Upload" at bounding box center [571, 98] width 25 height 8
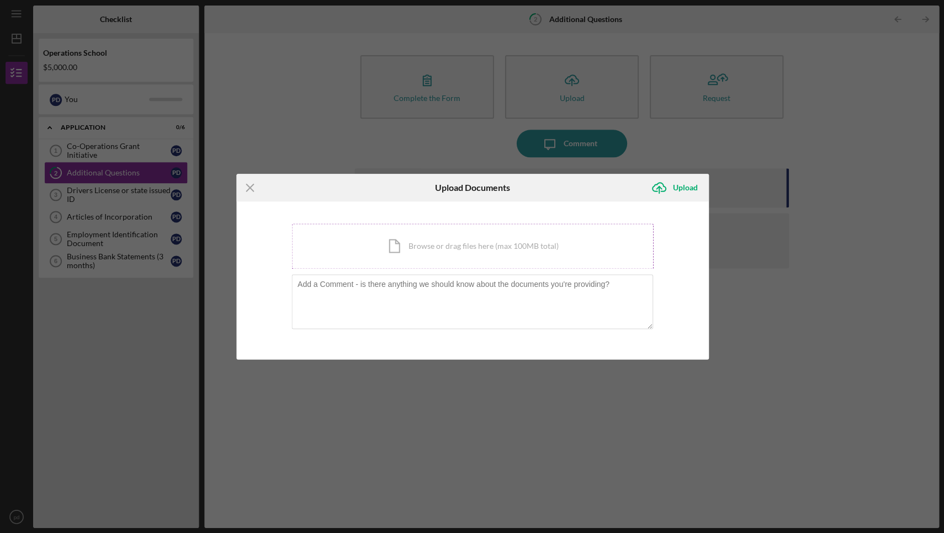
click at [395, 249] on div "Icon/Document Browse or drag files here (max 100MB total) Tap to choose files o…" at bounding box center [471, 245] width 361 height 45
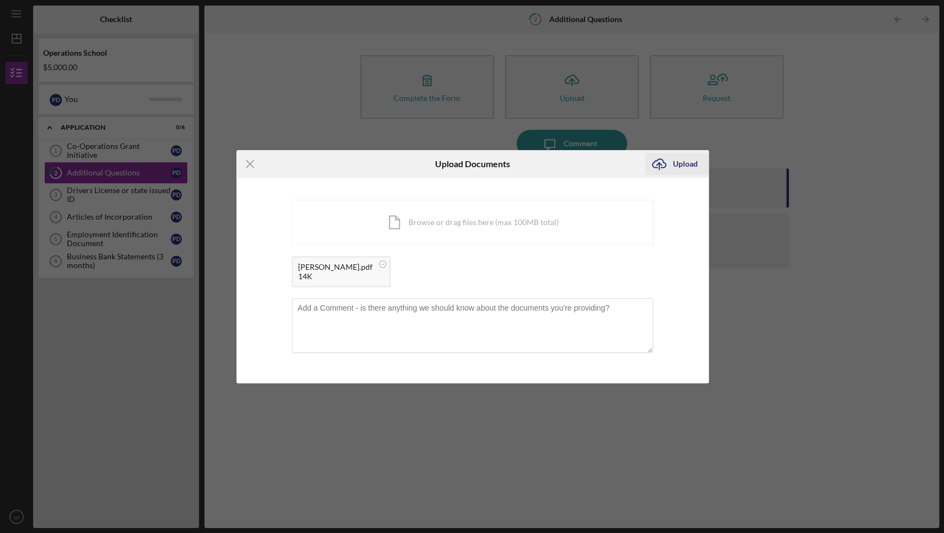
click at [685, 166] on div "Upload" at bounding box center [684, 164] width 25 height 22
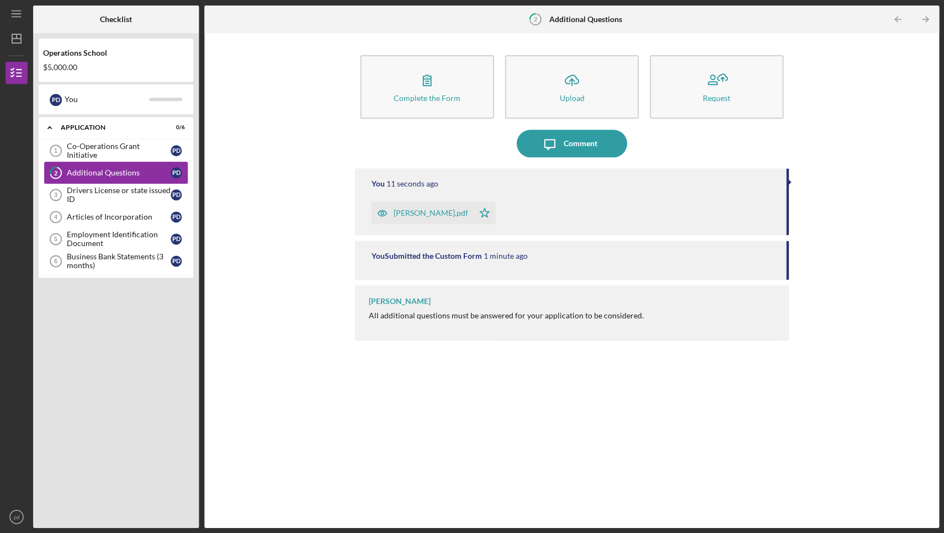
click at [148, 181] on link "2 Additional Questions p d" at bounding box center [115, 173] width 143 height 22
click at [153, 195] on div "Drivers License or state issued ID" at bounding box center [119, 195] width 104 height 18
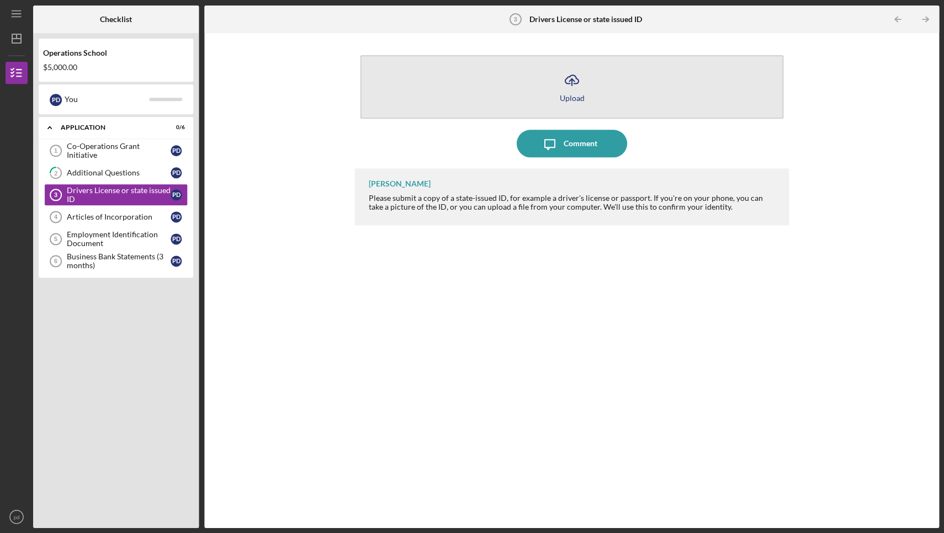
click at [574, 86] on icon "Icon/Upload" at bounding box center [571, 80] width 28 height 28
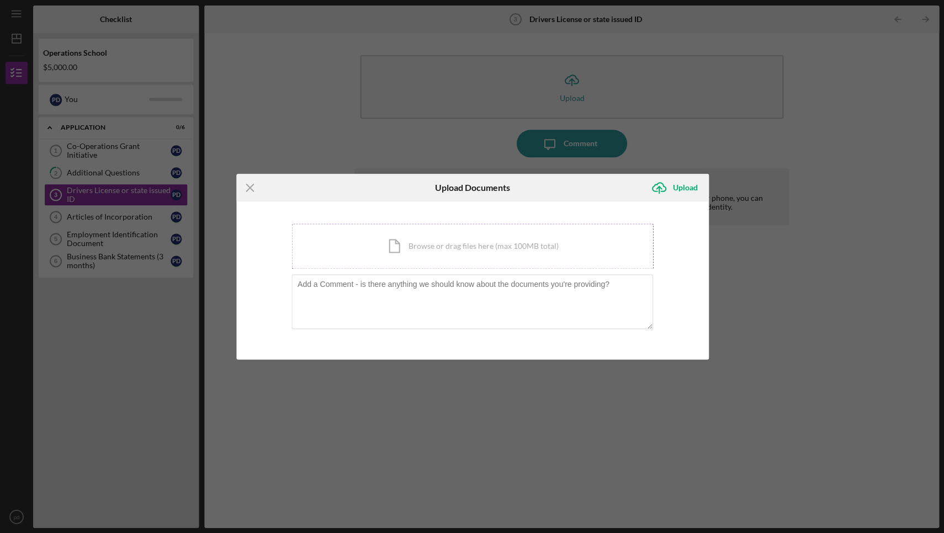
click at [432, 247] on div "Icon/Document Browse or drag files here (max 100MB total) Tap to choose files o…" at bounding box center [471, 245] width 361 height 45
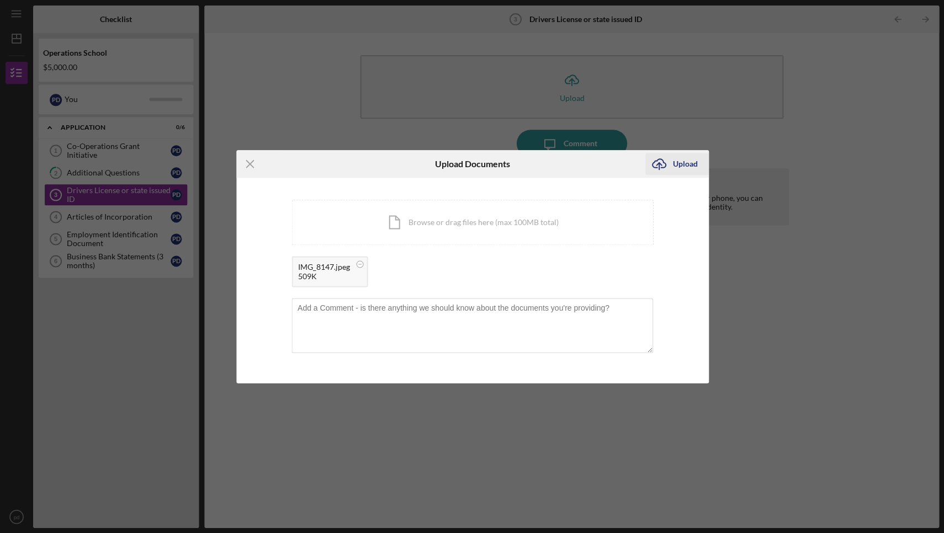
click at [686, 168] on div "Upload" at bounding box center [684, 164] width 25 height 22
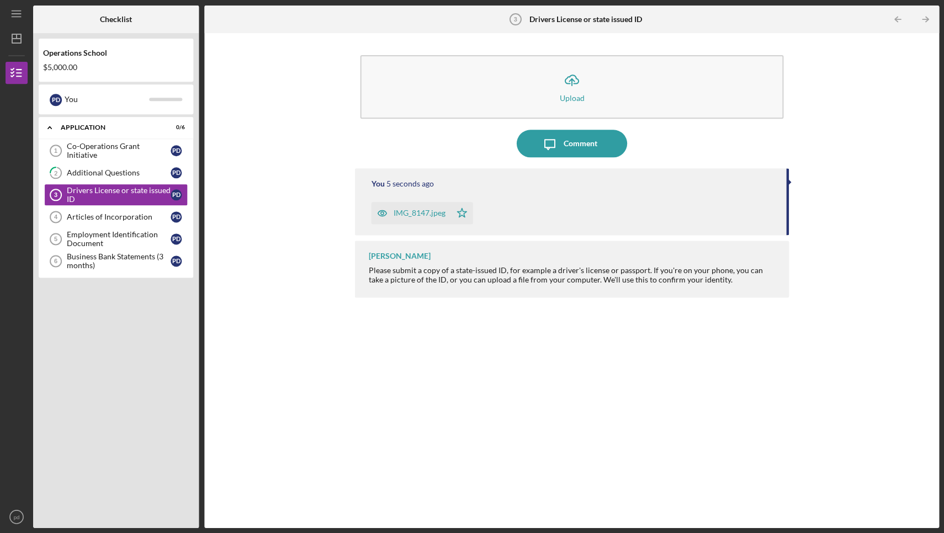
click at [507, 386] on div "You 5 seconds ago IMG_8147.jpeg Icon/Star [PERSON_NAME] Please submit a copy of…" at bounding box center [571, 339] width 434 height 343
click at [127, 221] on div "Articles of Incorporation" at bounding box center [119, 216] width 104 height 9
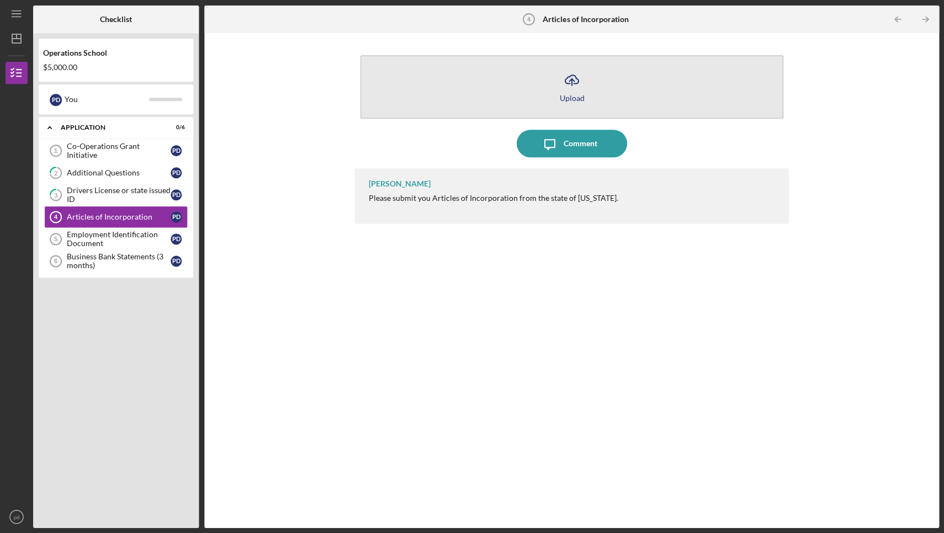
click at [575, 81] on icon "Icon/Upload" at bounding box center [571, 80] width 28 height 28
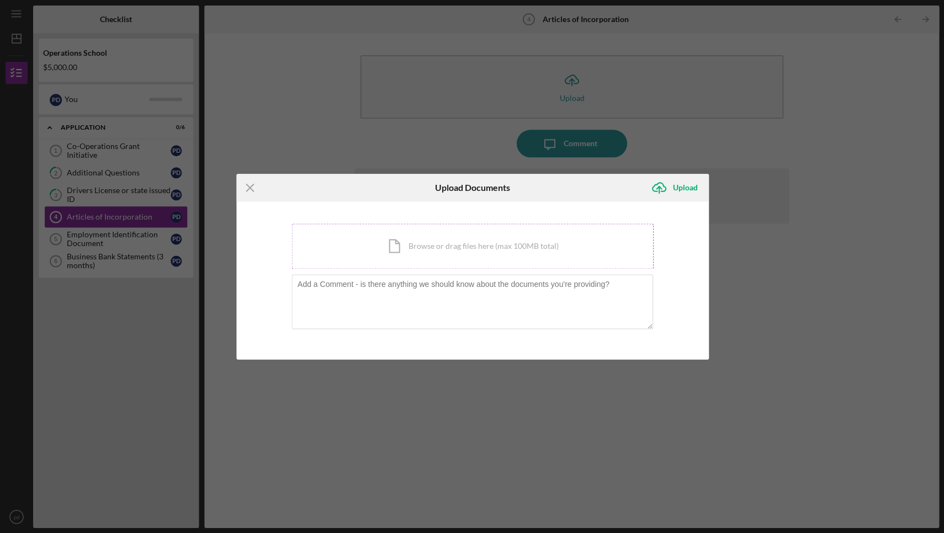
click at [492, 252] on div "Icon/Document Browse or drag files here (max 100MB total) Tap to choose files o…" at bounding box center [471, 245] width 361 height 45
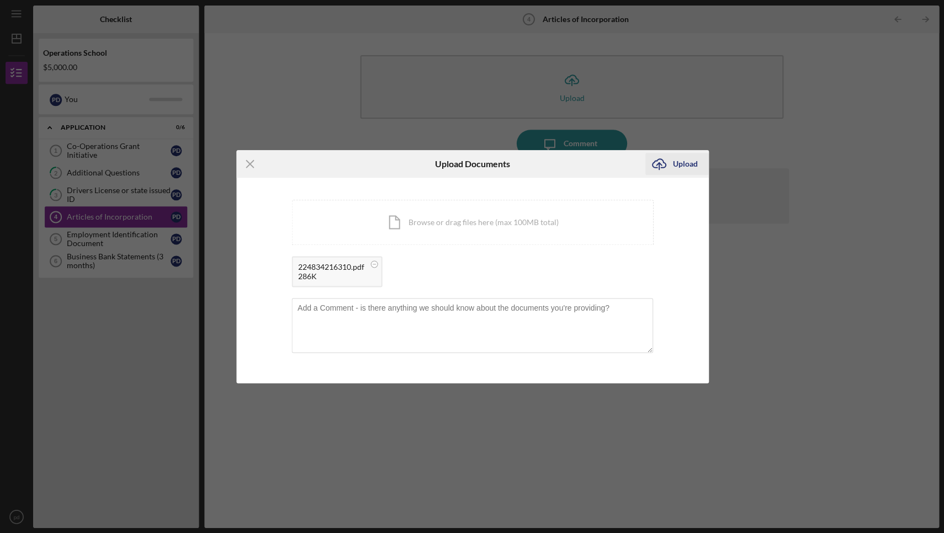
click at [689, 161] on div "Upload" at bounding box center [684, 164] width 25 height 22
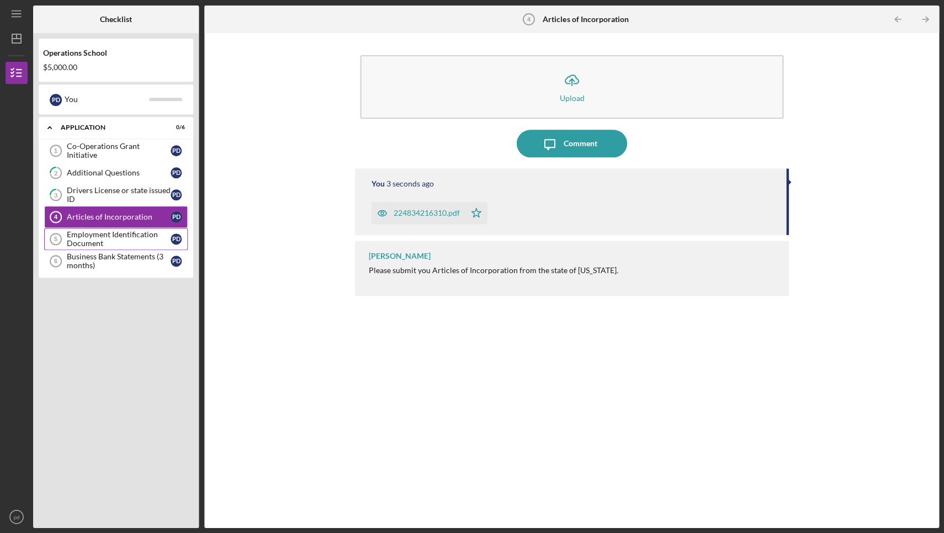
click at [140, 233] on div "Employment Identification Document" at bounding box center [119, 239] width 104 height 18
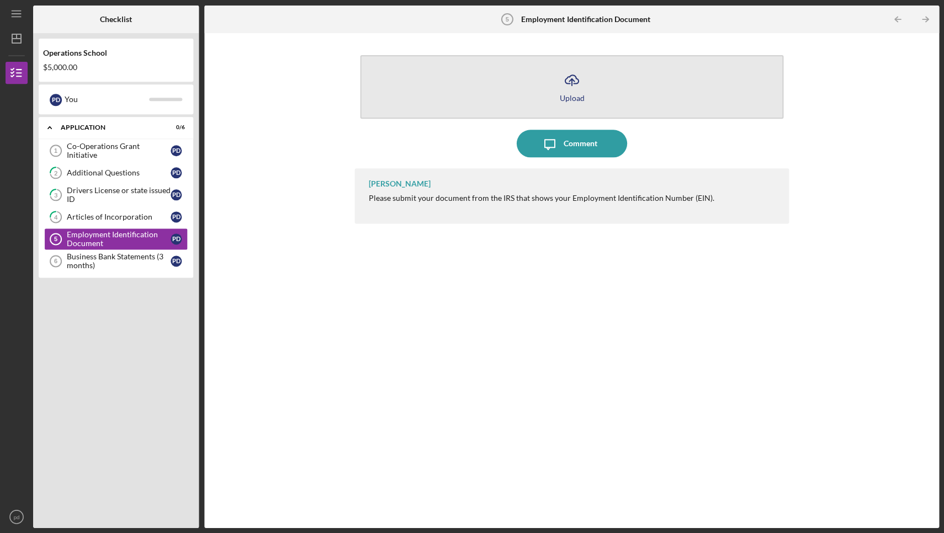
click at [568, 94] on div "Upload" at bounding box center [571, 98] width 25 height 8
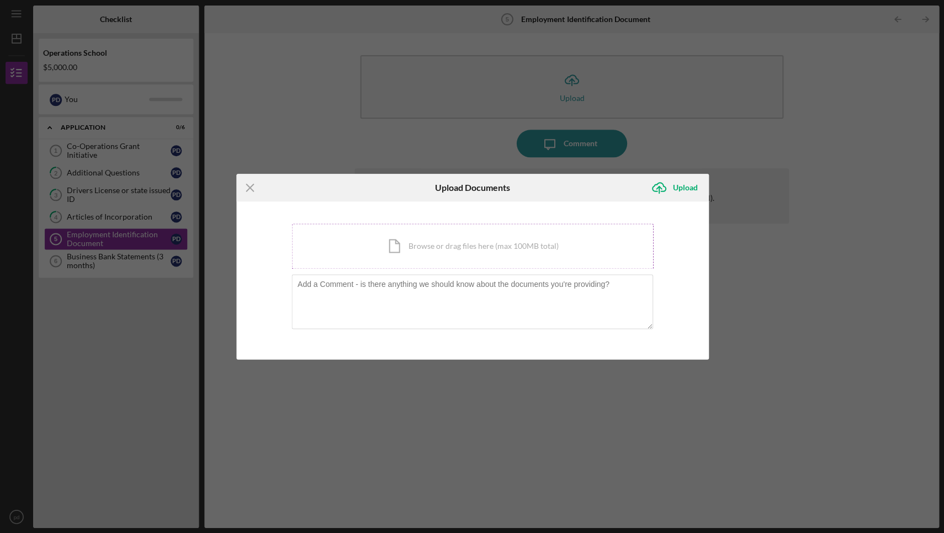
click at [480, 251] on div "Icon/Document Browse or drag files here (max 100MB total) Tap to choose files o…" at bounding box center [471, 245] width 361 height 45
click at [253, 182] on icon "Icon/Menu Close" at bounding box center [250, 188] width 28 height 28
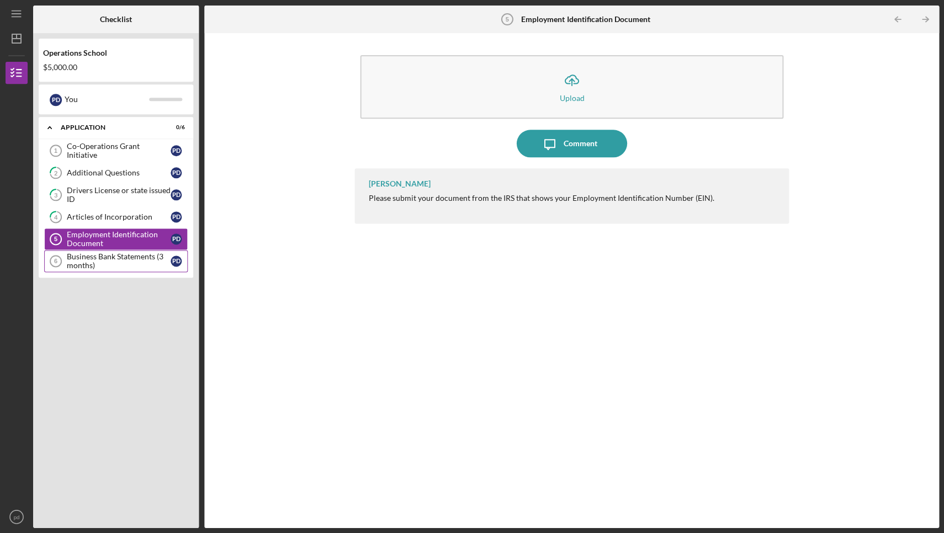
click at [125, 263] on div "Business Bank Statements (3 months)" at bounding box center [119, 261] width 104 height 18
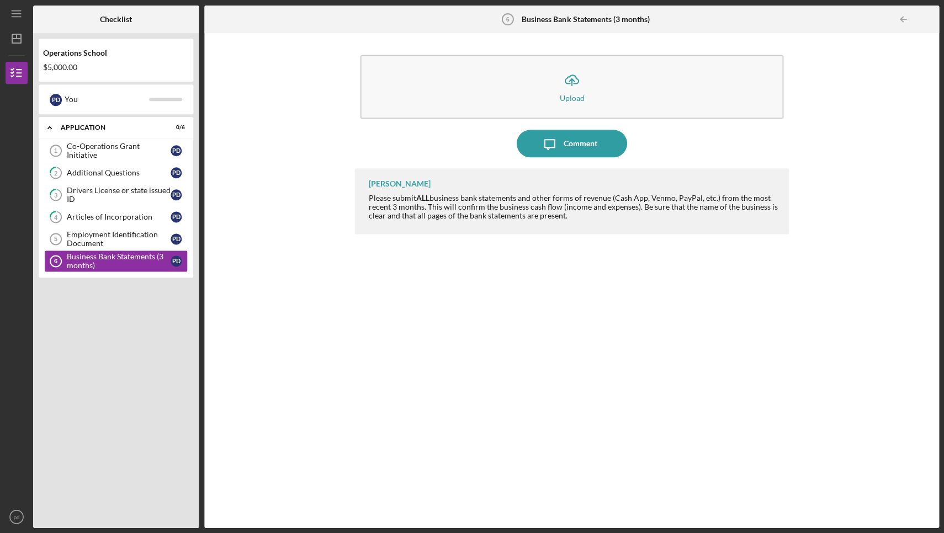
click at [582, 304] on div "[PERSON_NAME] Please submit ALL business bank statements and other forms of rev…" at bounding box center [571, 339] width 434 height 343
click at [124, 17] on b "Checklist" at bounding box center [116, 19] width 32 height 9
click at [14, 17] on line "button" at bounding box center [16, 17] width 9 height 0
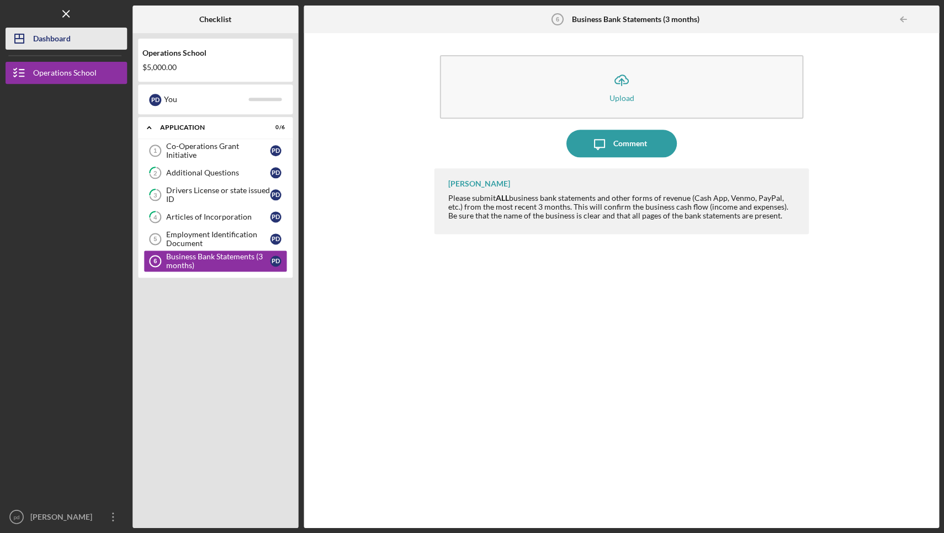
click at [51, 44] on div "Dashboard" at bounding box center [52, 40] width 38 height 25
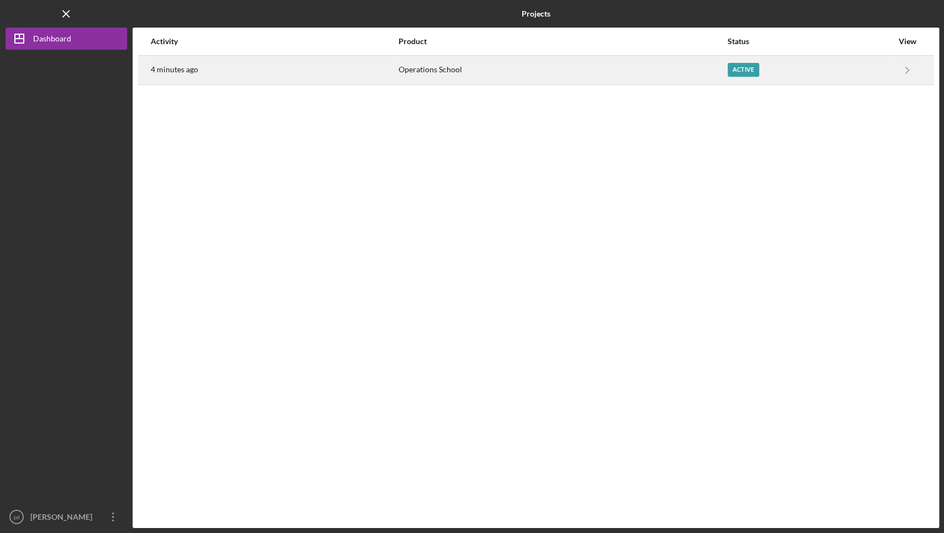
click at [736, 66] on div "Active" at bounding box center [742, 70] width 31 height 14
